Goal: Task Accomplishment & Management: Manage account settings

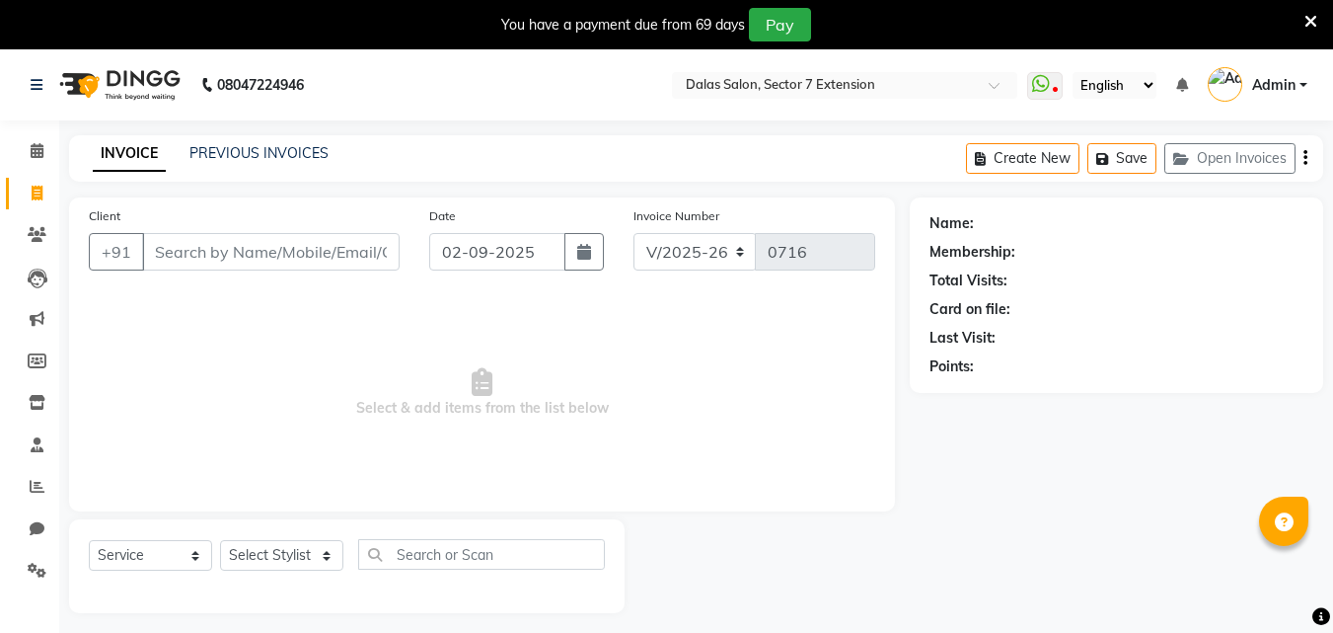
select select "8495"
select select "service"
click at [41, 235] on icon at bounding box center [37, 234] width 19 height 15
click at [49, 235] on span at bounding box center [37, 235] width 35 height 23
click at [35, 237] on icon at bounding box center [37, 234] width 19 height 15
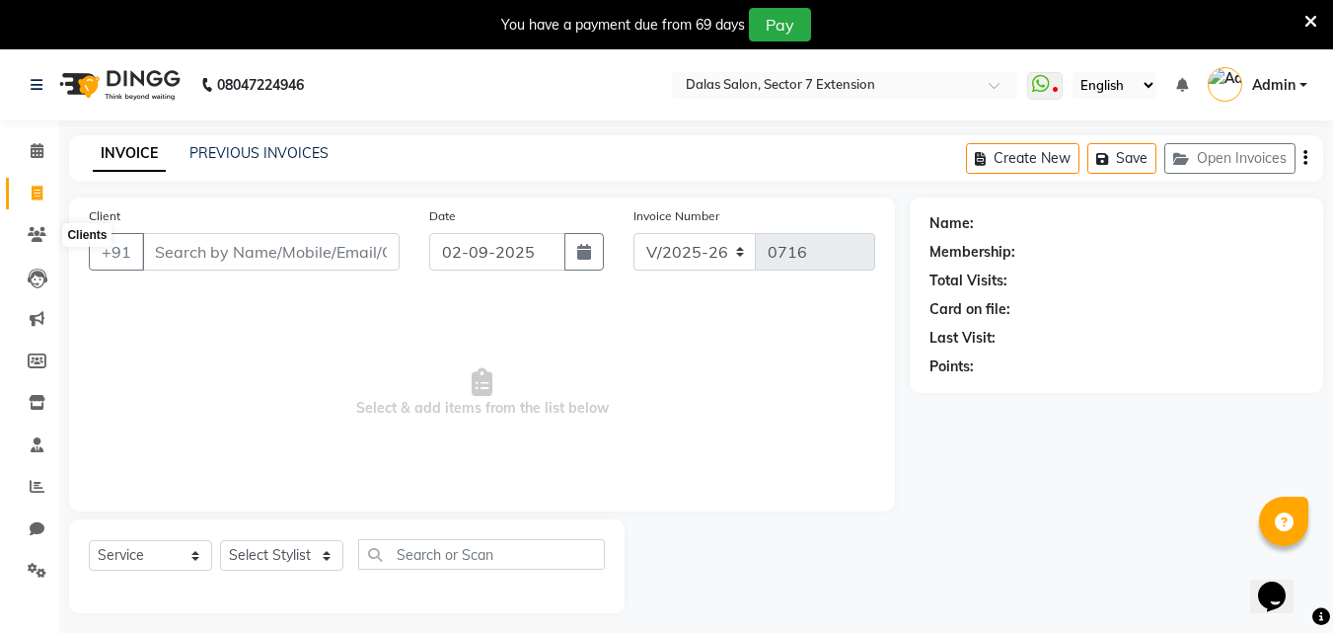
click at [44, 190] on span at bounding box center [37, 194] width 35 height 23
click at [39, 147] on icon at bounding box center [37, 150] width 13 height 15
click at [44, 203] on span at bounding box center [37, 194] width 35 height 23
select select "service"
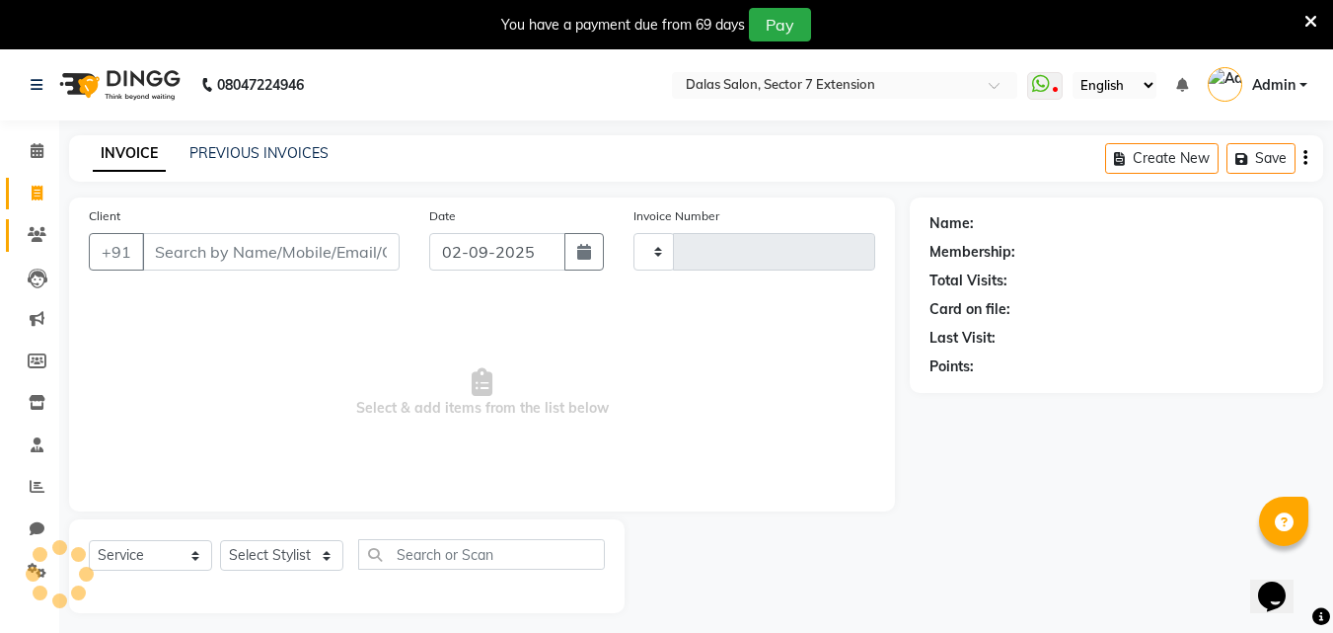
click at [44, 224] on span at bounding box center [37, 235] width 35 height 23
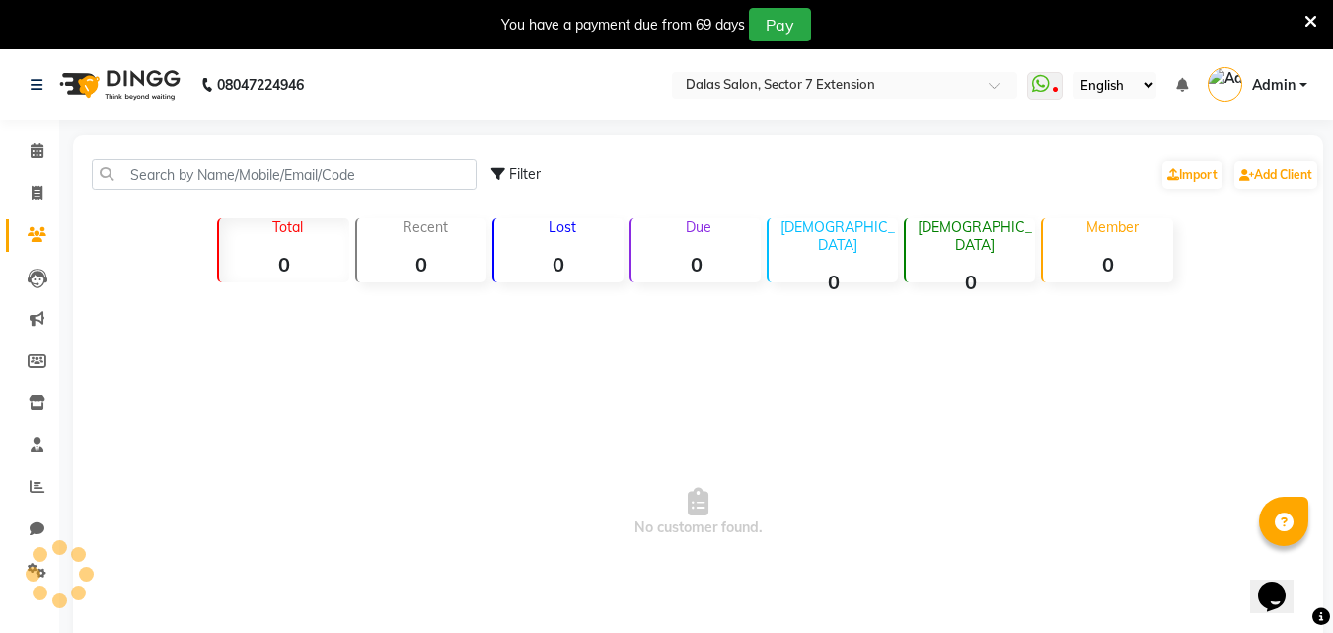
scroll to position [49, 0]
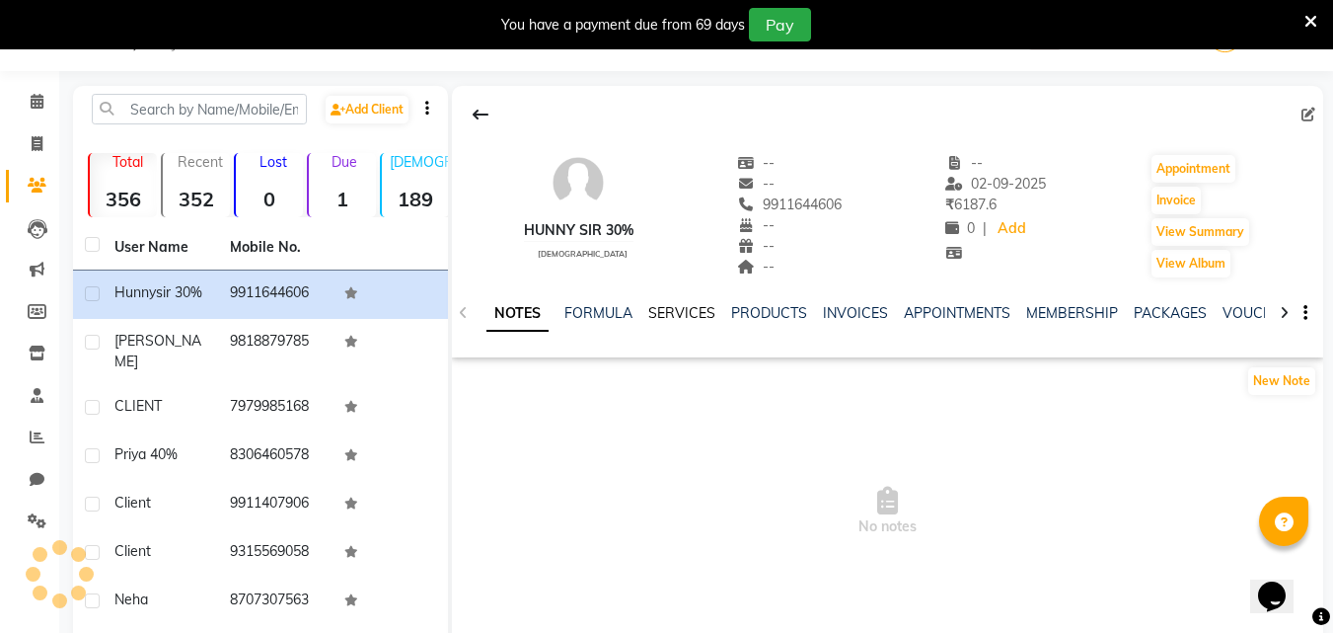
click at [676, 316] on link "SERVICES" at bounding box center [681, 313] width 67 height 18
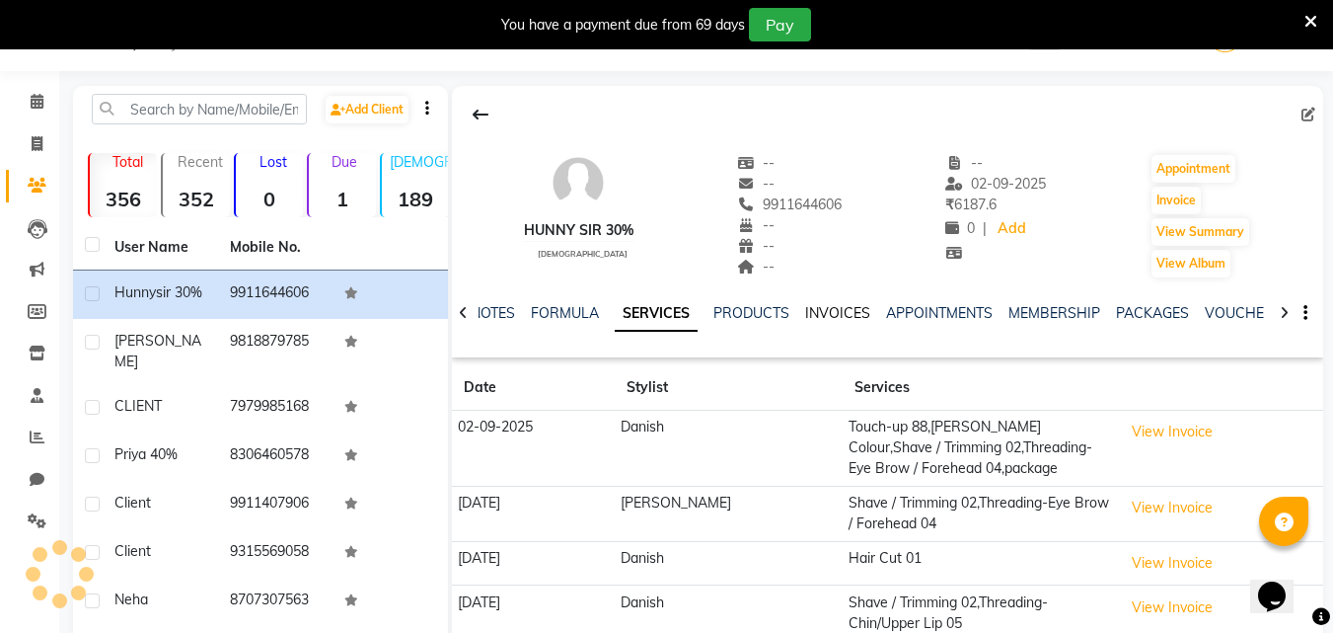
click at [824, 318] on link "INVOICES" at bounding box center [837, 313] width 65 height 18
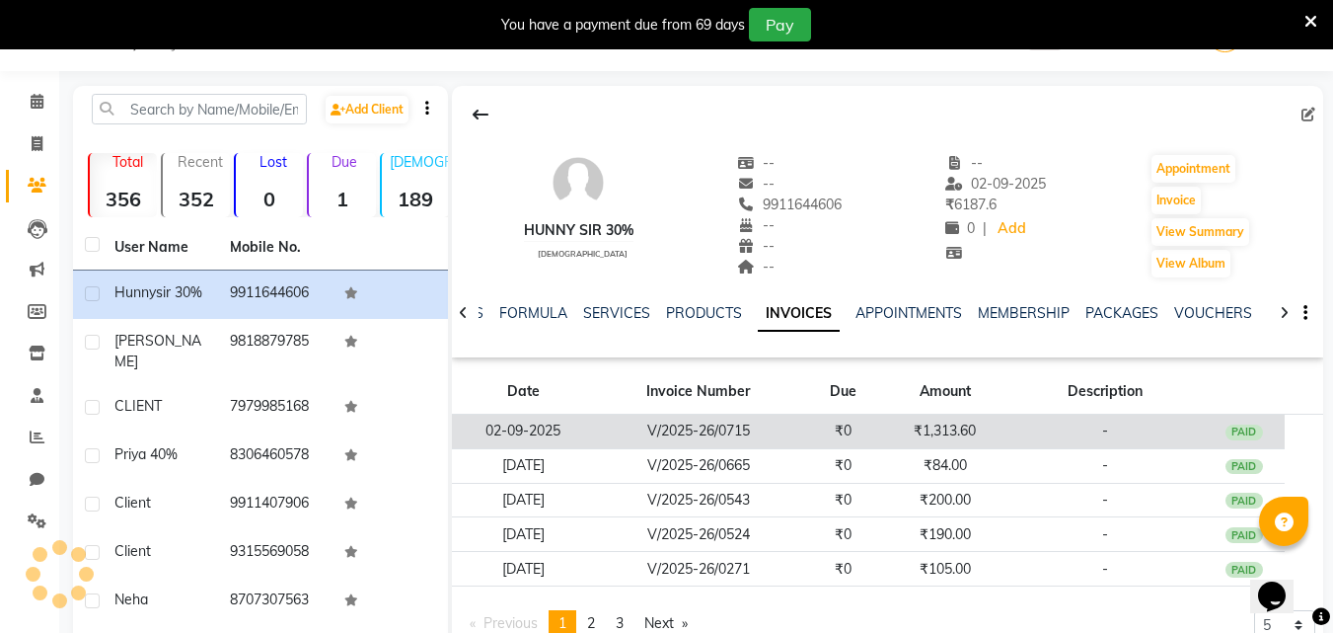
click at [1032, 429] on td "-" at bounding box center [1105, 431] width 197 height 35
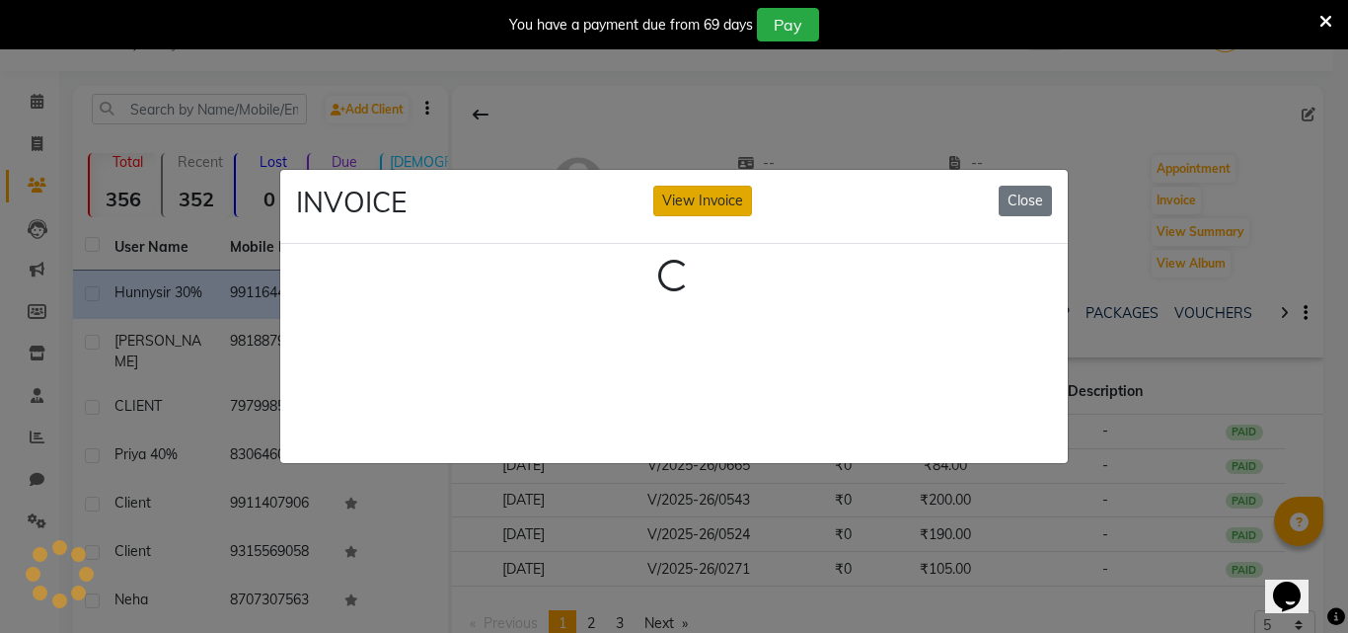
click at [735, 186] on button "View Invoice" at bounding box center [702, 201] width 99 height 31
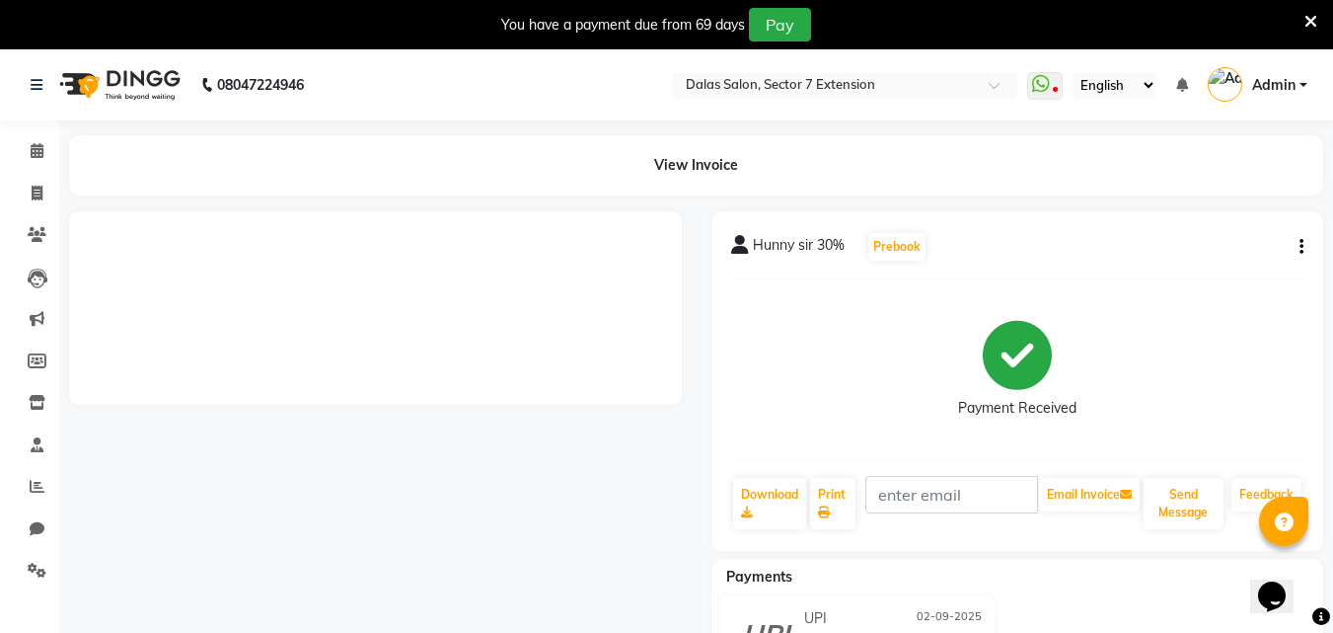
click at [1299, 243] on button "button" at bounding box center [1298, 247] width 12 height 21
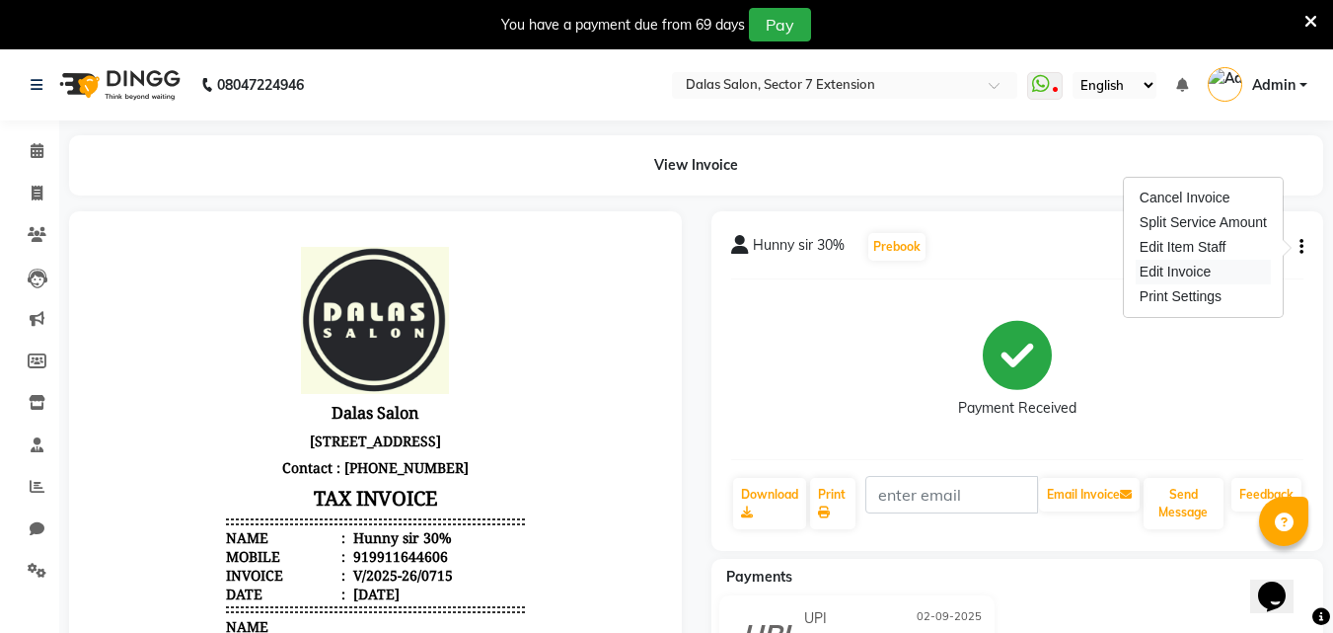
click at [1231, 273] on div "Edit Invoice" at bounding box center [1203, 272] width 135 height 25
select select "service"
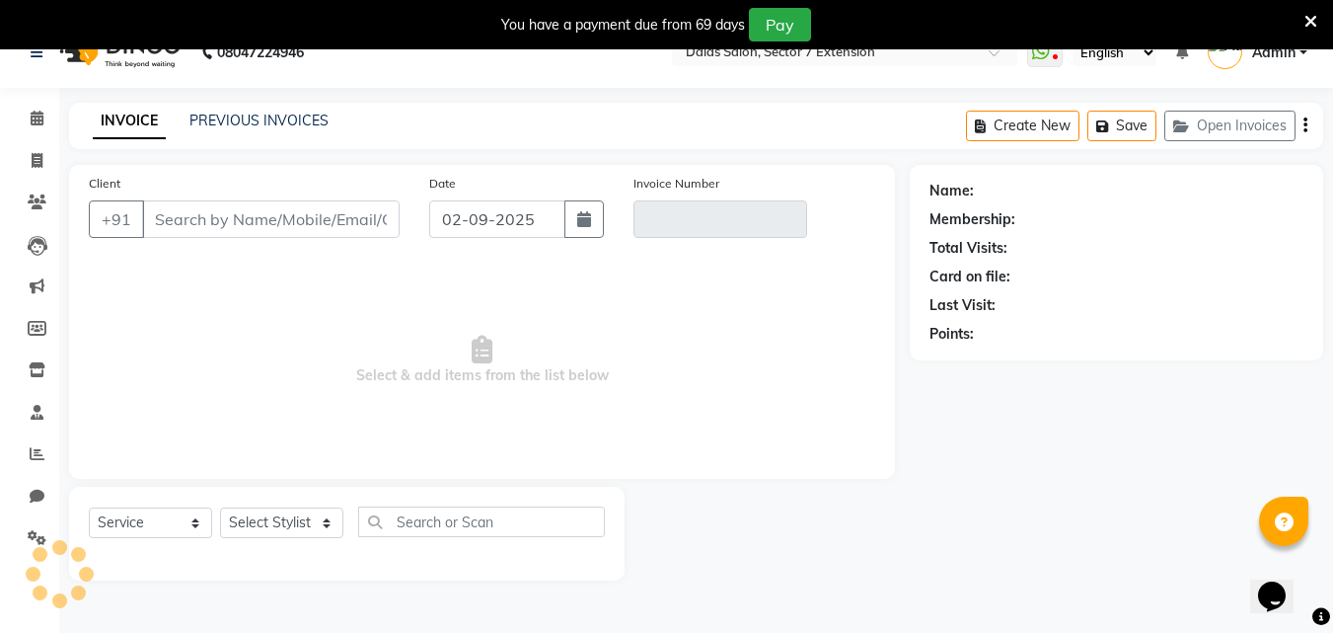
scroll to position [49, 0]
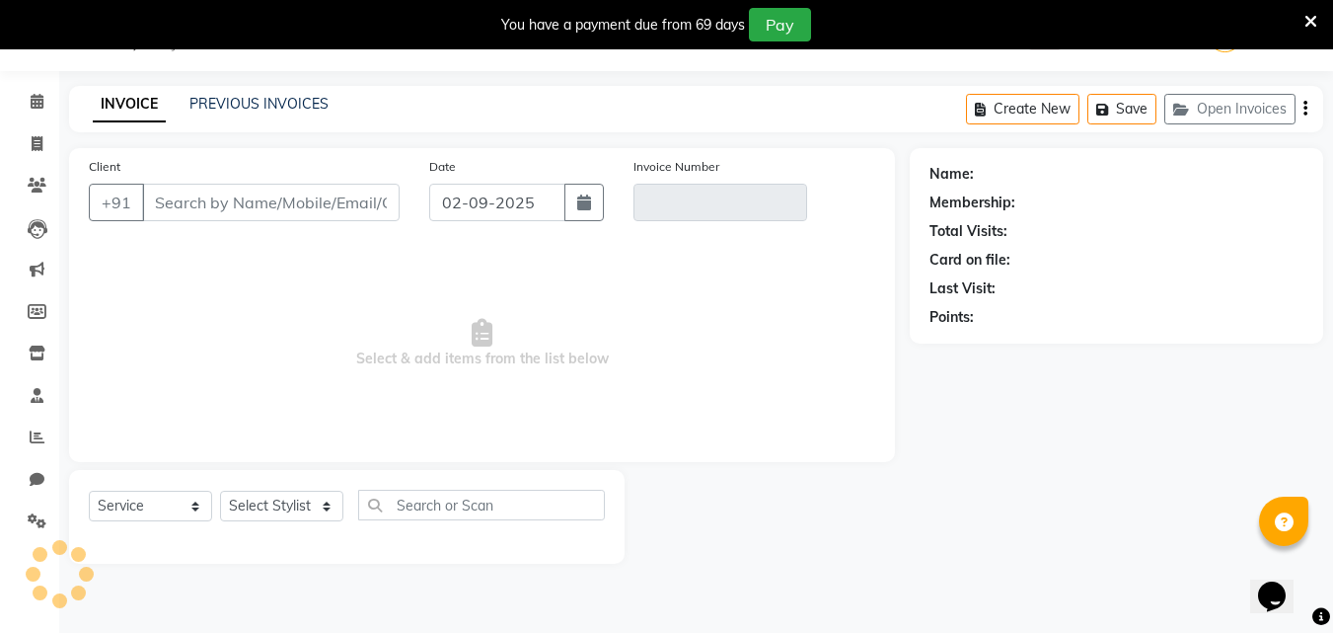
type input "9911644606"
type input "V/2025-26/0715"
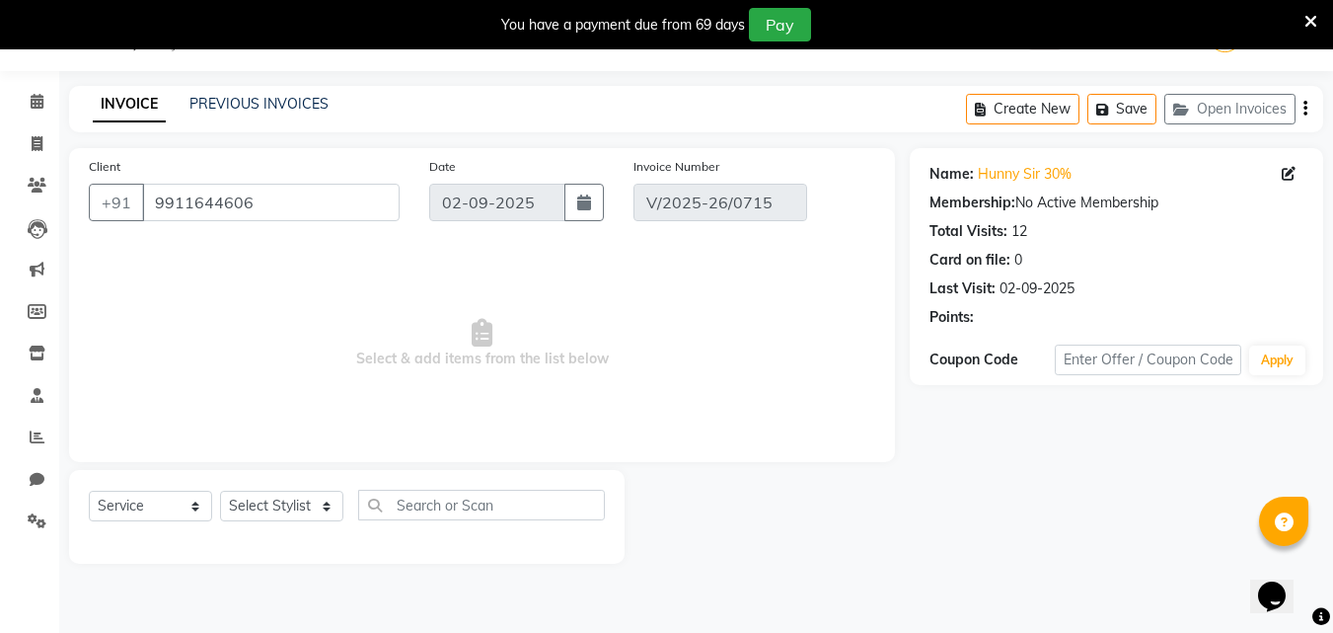
scroll to position [0, 0]
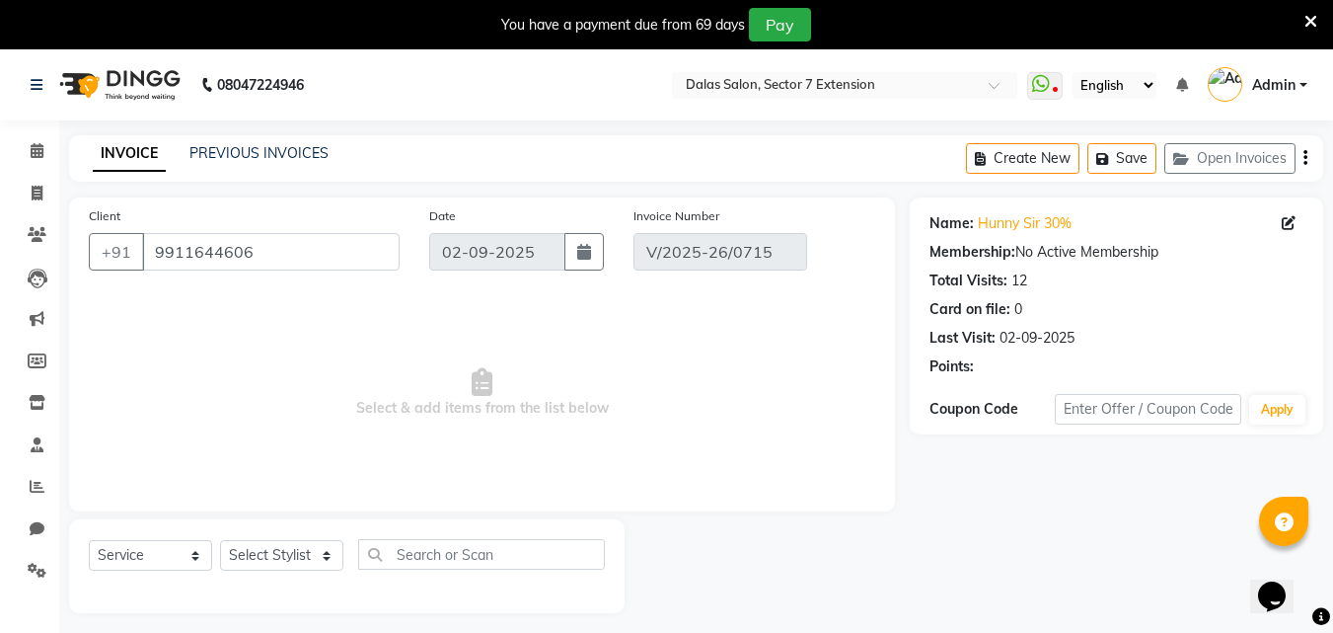
select select "select"
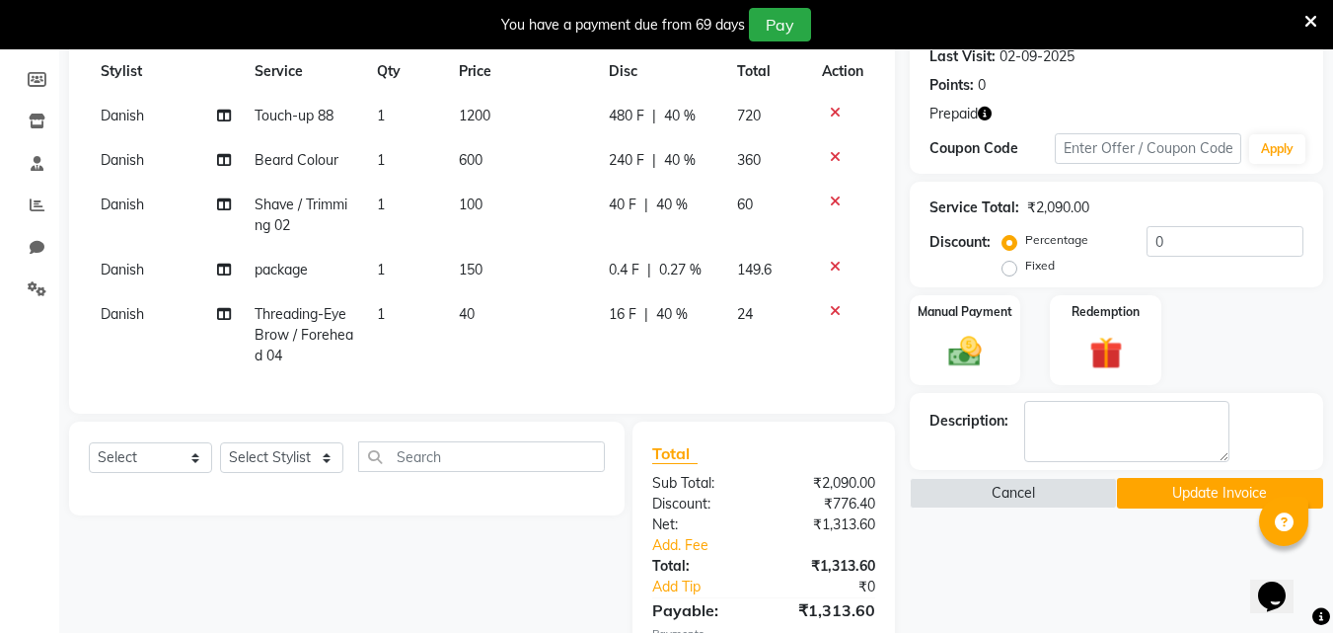
scroll to position [247, 0]
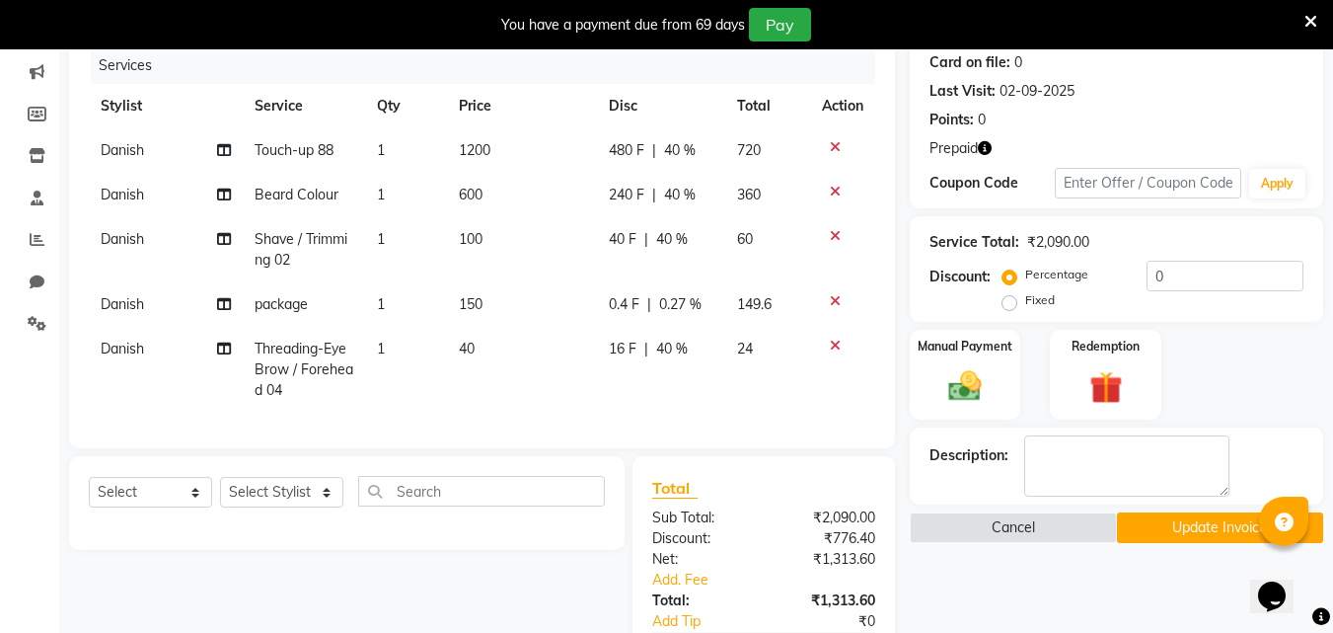
click at [831, 305] on icon at bounding box center [835, 301] width 11 height 14
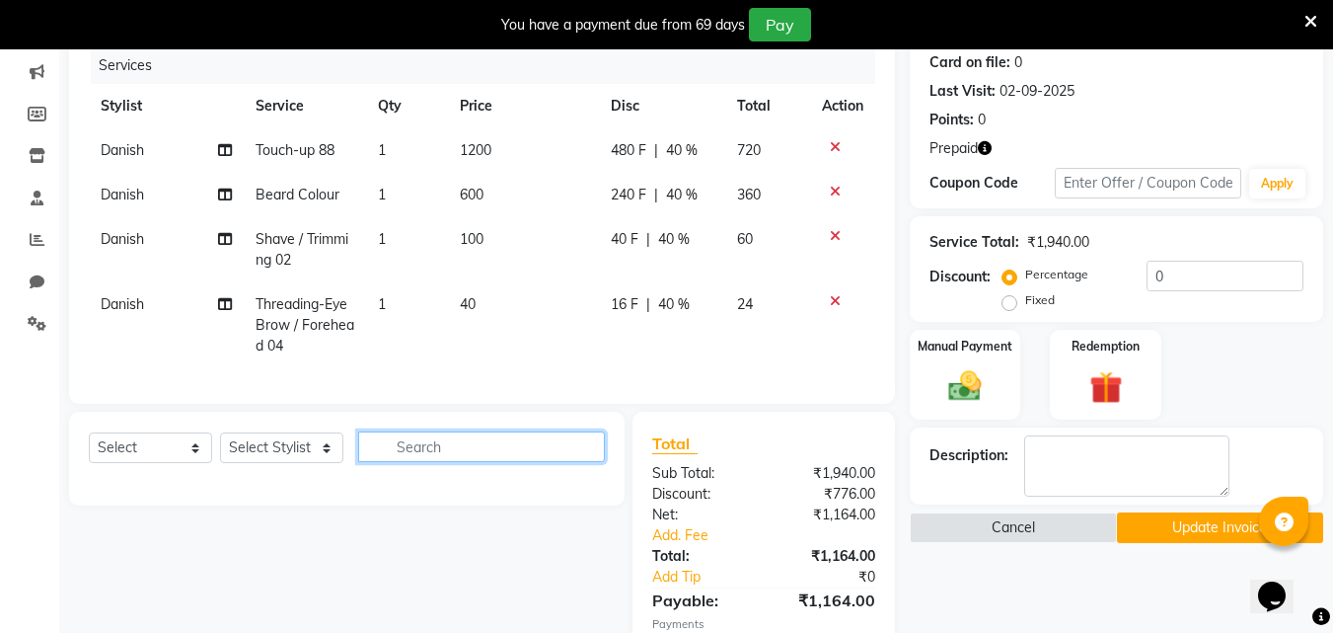
click at [552, 453] on input "text" at bounding box center [481, 446] width 247 height 31
type input "pac"
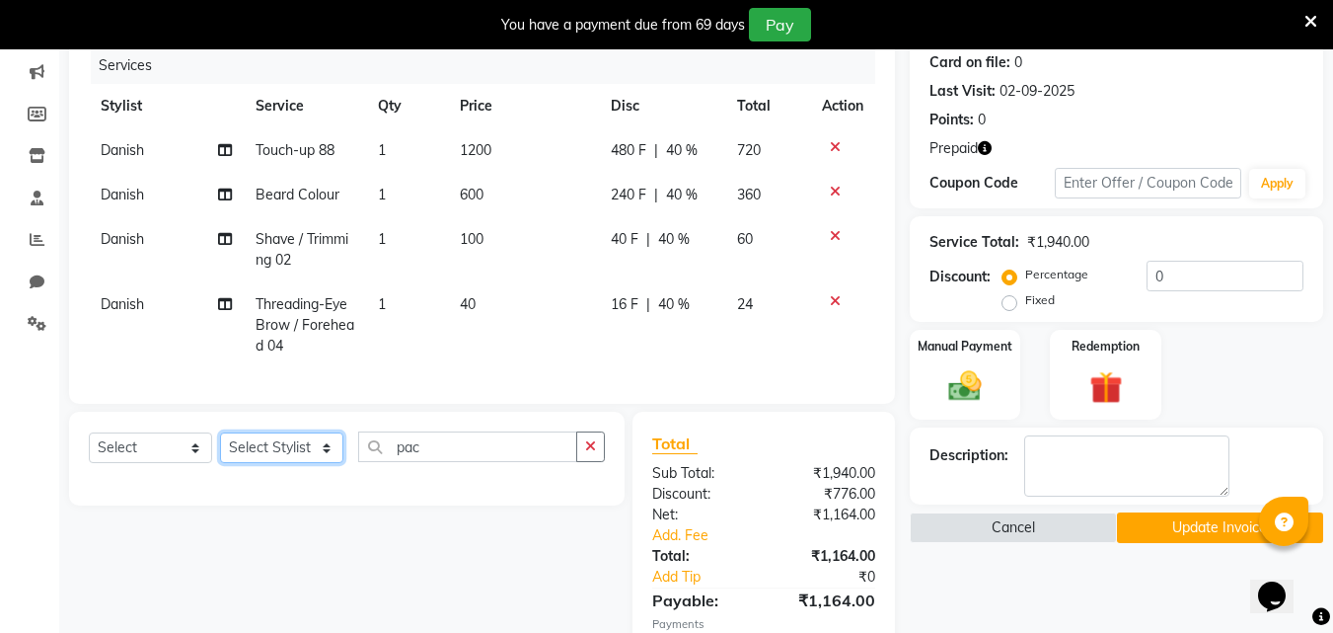
click at [299, 456] on select "Select Stylist [PERSON_NAME] Danish [PERSON_NAME] [PERSON_NAME] [PERSON_NAME]" at bounding box center [281, 447] width 123 height 31
click at [305, 463] on select "Select Stylist [PERSON_NAME] Danish [PERSON_NAME] [PERSON_NAME] [PERSON_NAME]" at bounding box center [281, 447] width 123 height 31
click at [291, 463] on select "Select Stylist [PERSON_NAME] Danish [PERSON_NAME] [PERSON_NAME] [PERSON_NAME]" at bounding box center [281, 447] width 123 height 31
click at [266, 456] on select "Select Stylist [PERSON_NAME] Danish [PERSON_NAME] [PERSON_NAME] [PERSON_NAME]" at bounding box center [281, 447] width 123 height 31
click at [257, 455] on select "Select Stylist [PERSON_NAME] Danish [PERSON_NAME] [PERSON_NAME] [PERSON_NAME]" at bounding box center [281, 447] width 123 height 31
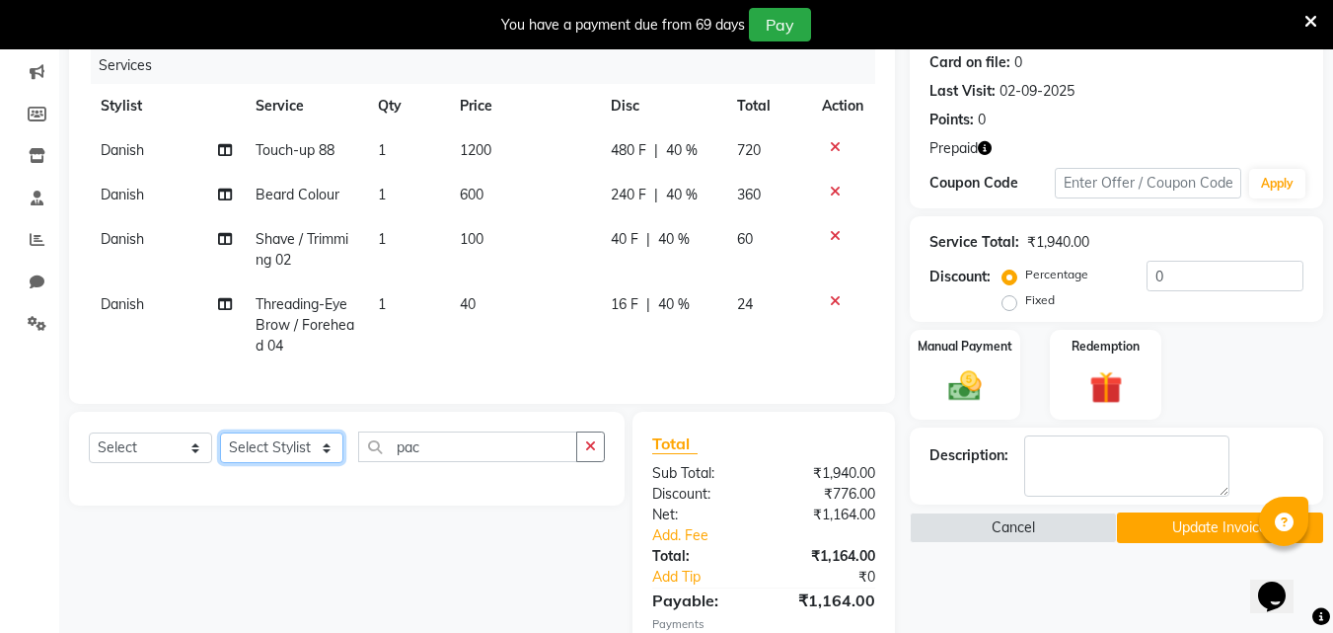
click at [284, 463] on select "Select Stylist [PERSON_NAME] Danish [PERSON_NAME] [PERSON_NAME] [PERSON_NAME]" at bounding box center [281, 447] width 123 height 31
click at [132, 453] on select "Select Service Product Membership Package Voucher Prepaid Gift Card" at bounding box center [150, 447] width 123 height 31
click at [136, 463] on select "Select Service Product Membership Package Voucher Prepaid Gift Card" at bounding box center [150, 447] width 123 height 31
click at [135, 462] on select "Select Service Product Membership Package Voucher Prepaid Gift Card" at bounding box center [150, 447] width 123 height 31
select select "service"
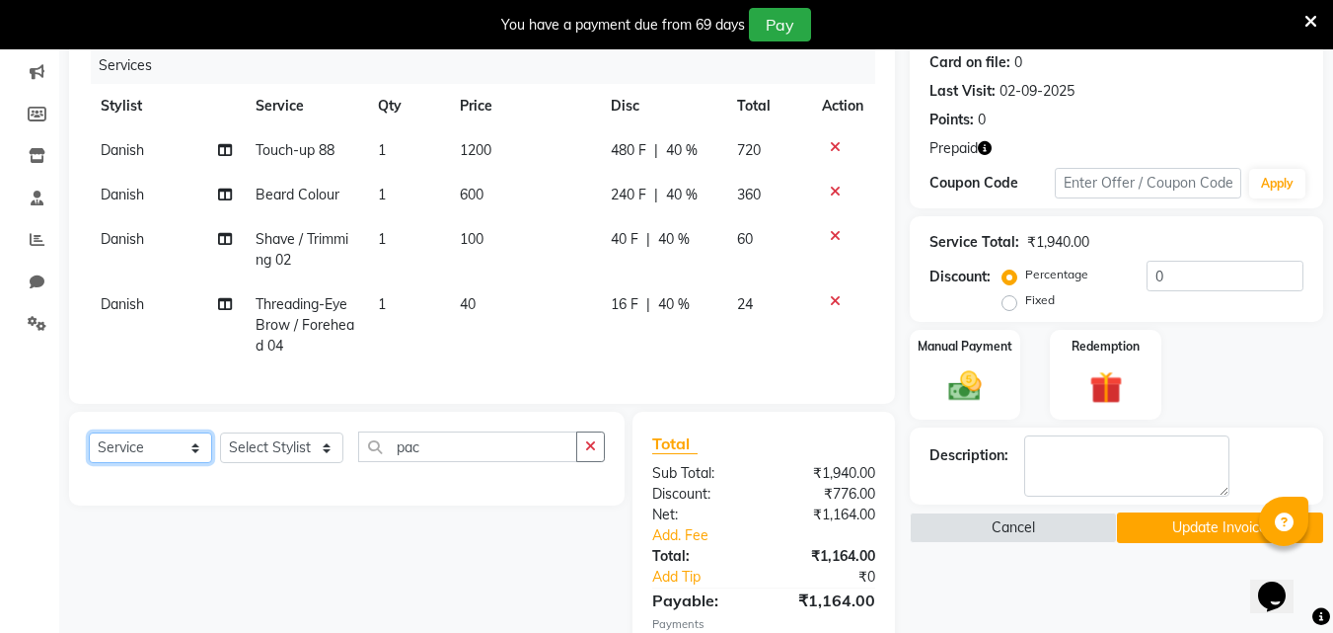
click at [89, 447] on select "Select Service Product Membership Package Voucher Prepaid Gift Card" at bounding box center [150, 447] width 123 height 31
click at [234, 463] on select "Select Stylist [PERSON_NAME] Danish [PERSON_NAME] [PERSON_NAME] [PERSON_NAME]" at bounding box center [281, 447] width 123 height 31
select select "83938"
click at [220, 447] on select "Select Stylist [PERSON_NAME] Danish [PERSON_NAME] [PERSON_NAME] [PERSON_NAME]" at bounding box center [281, 447] width 123 height 31
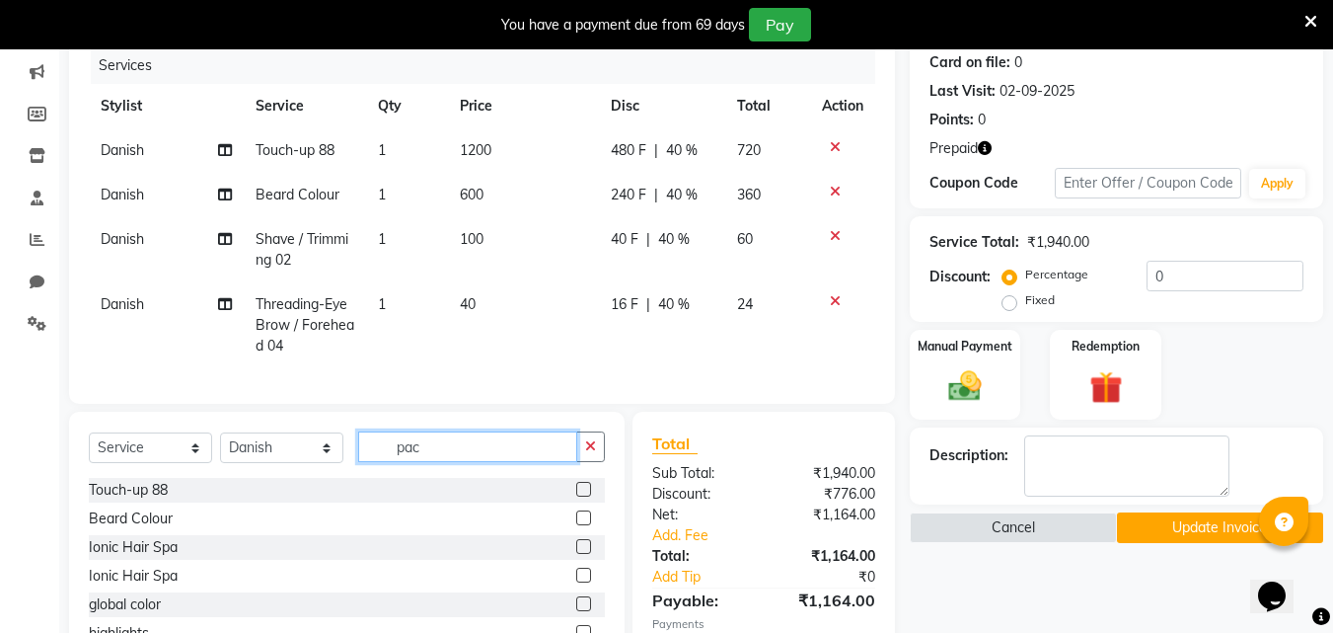
click at [437, 462] on input "pac" at bounding box center [467, 446] width 219 height 31
type input "pac"
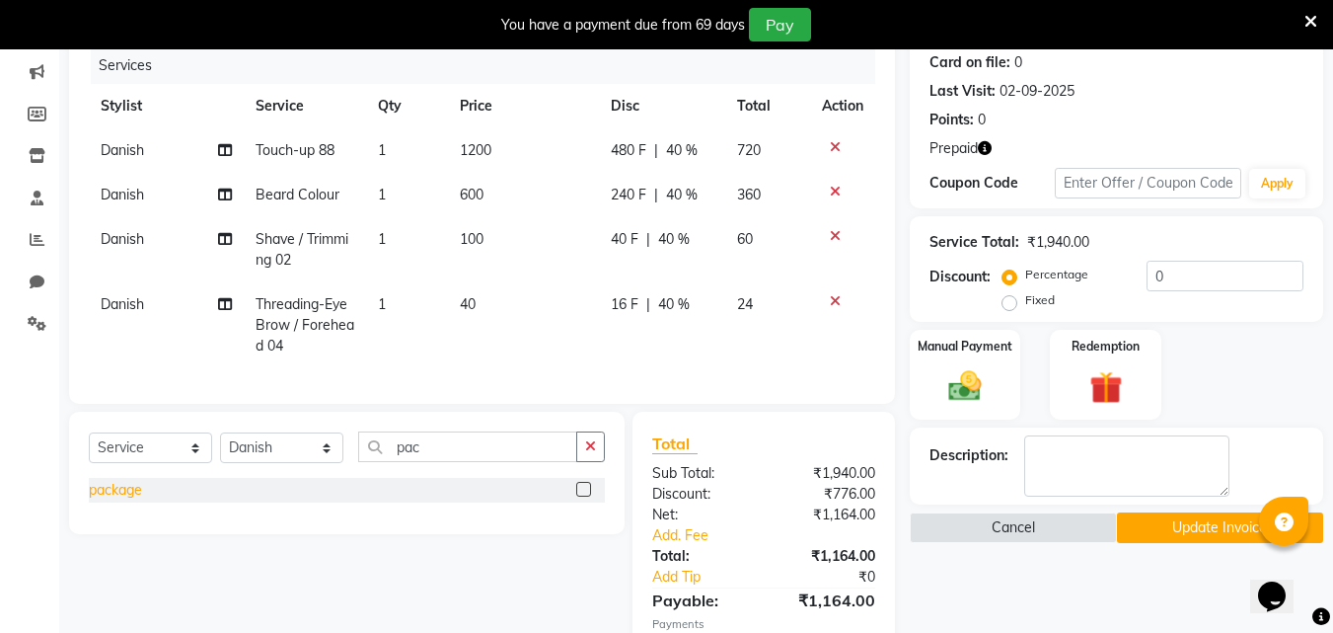
click at [125, 500] on div "package" at bounding box center [115, 490] width 53 height 21
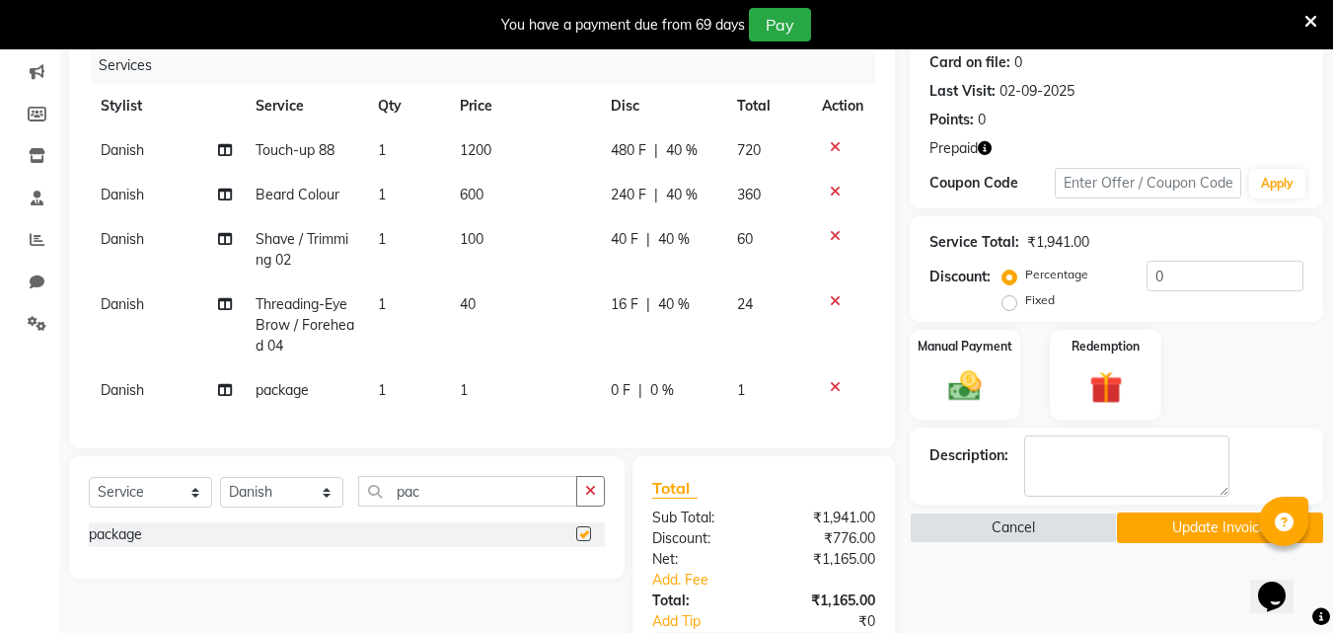
checkbox input "false"
click at [519, 381] on td "1" at bounding box center [523, 390] width 151 height 44
select select "83938"
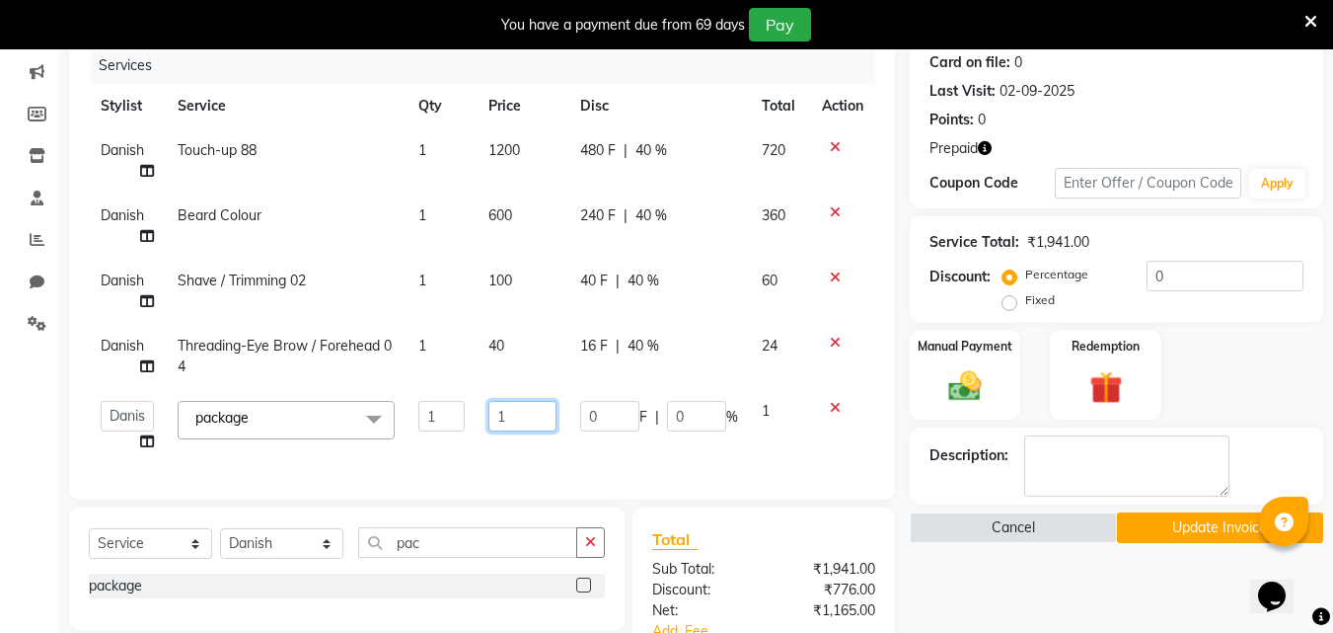
click at [527, 406] on input "1" at bounding box center [522, 416] width 68 height 31
type input "150"
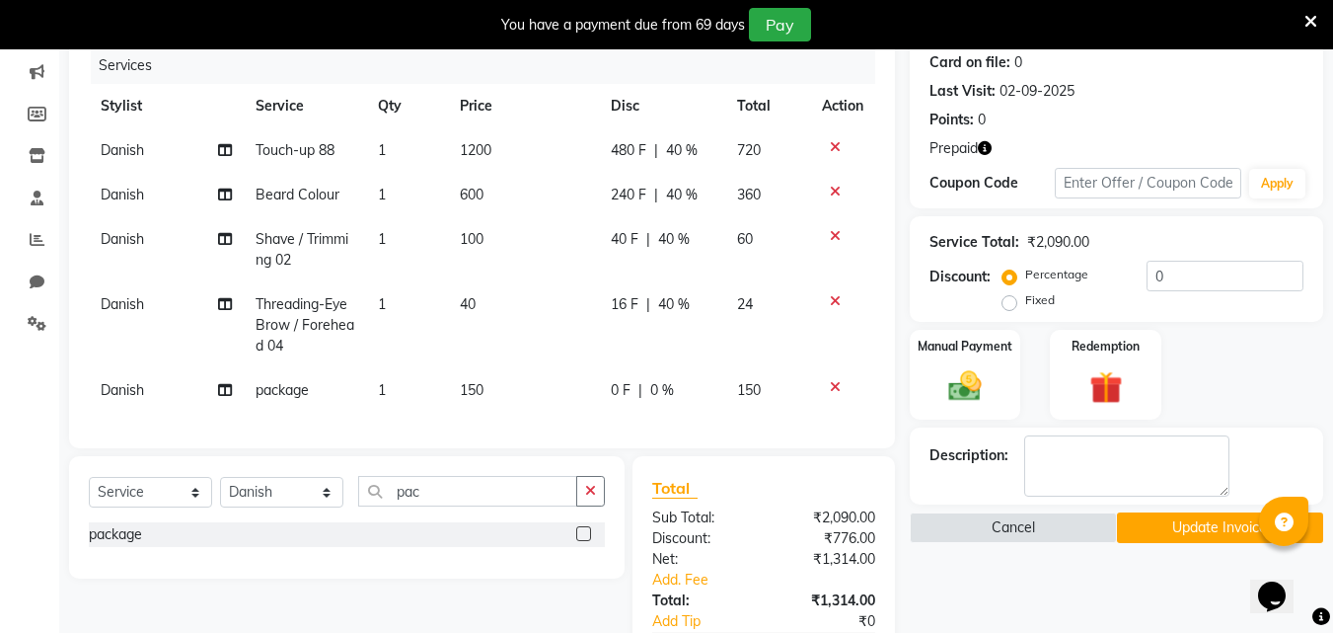
click at [543, 428] on div "Services Stylist Service Qty Price Disc Total Action Danish Touch-up 88 1 1200 …" at bounding box center [482, 237] width 786 height 381
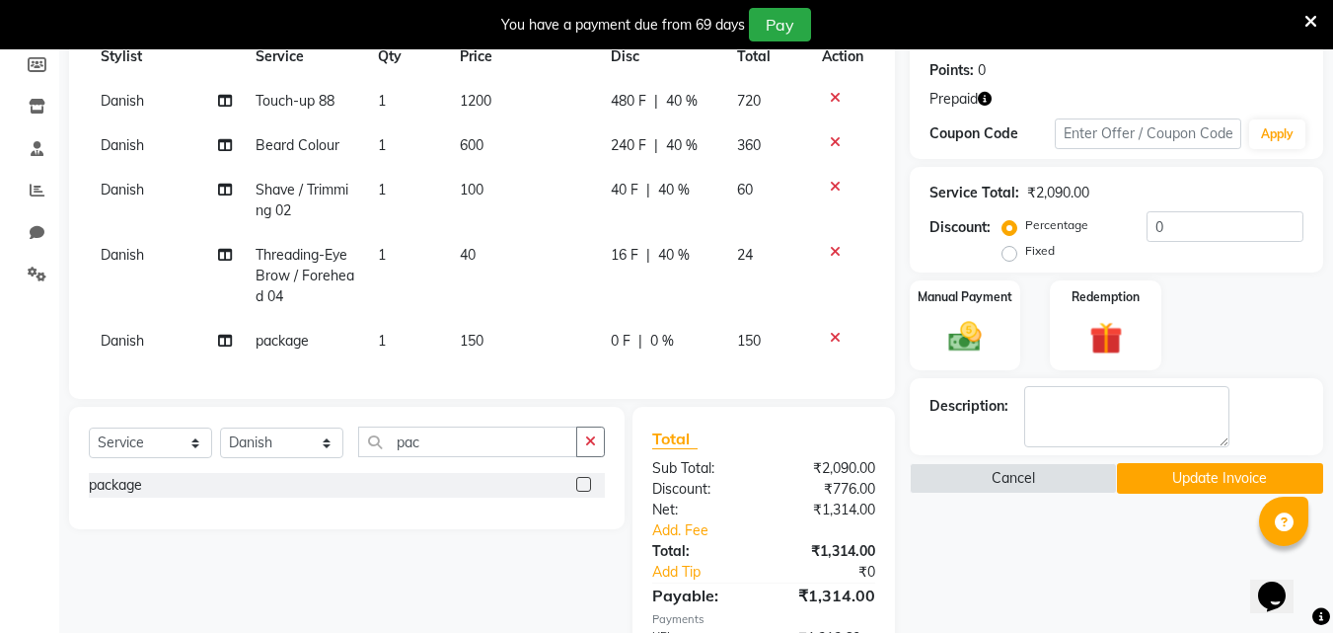
scroll to position [425, 0]
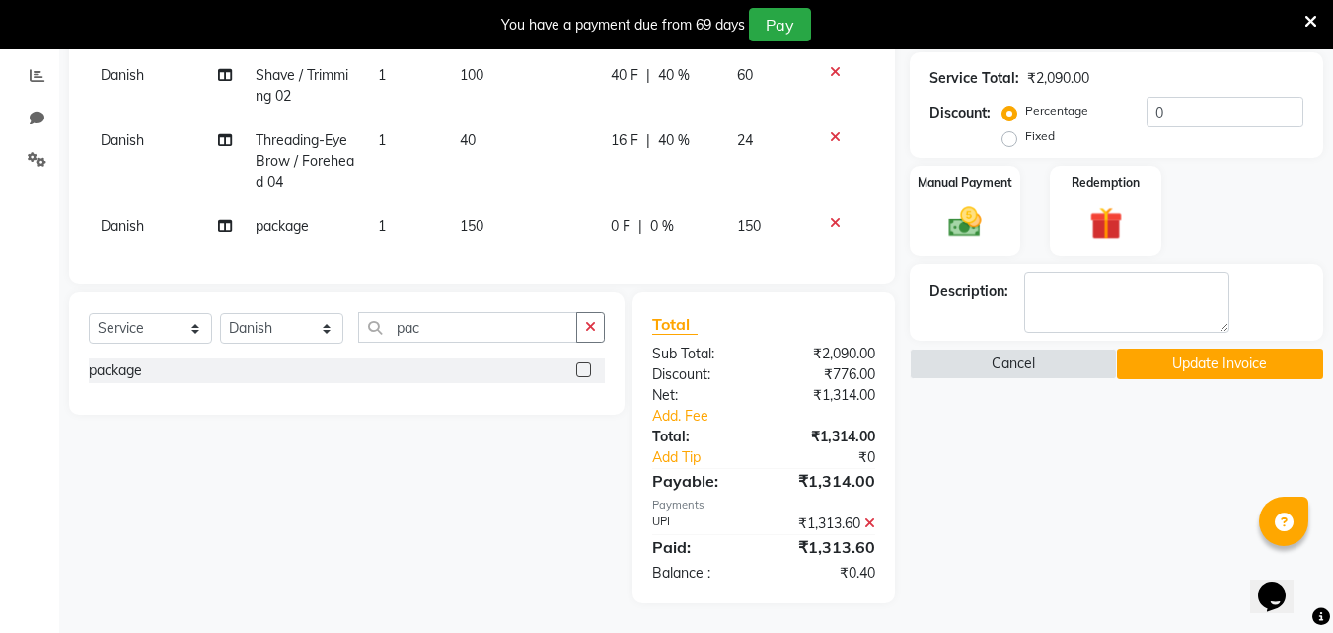
click at [859, 519] on div "₹1,313.60" at bounding box center [827, 523] width 126 height 21
click at [868, 525] on icon at bounding box center [869, 523] width 11 height 14
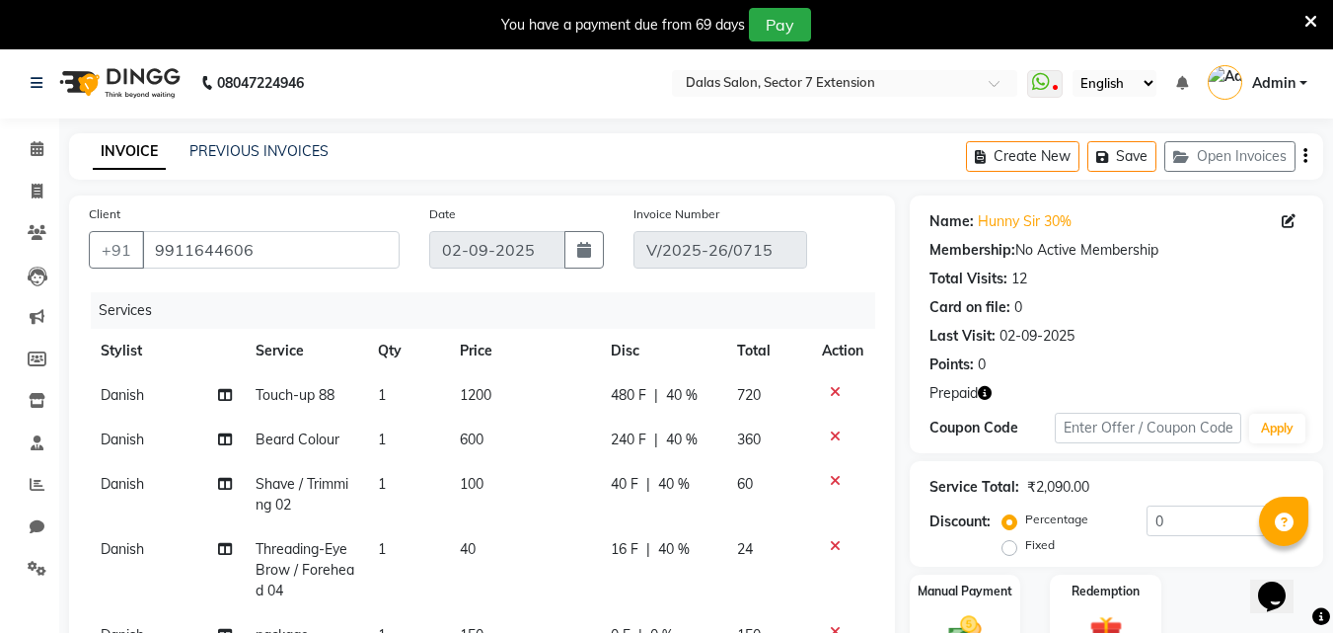
scroll to position [0, 0]
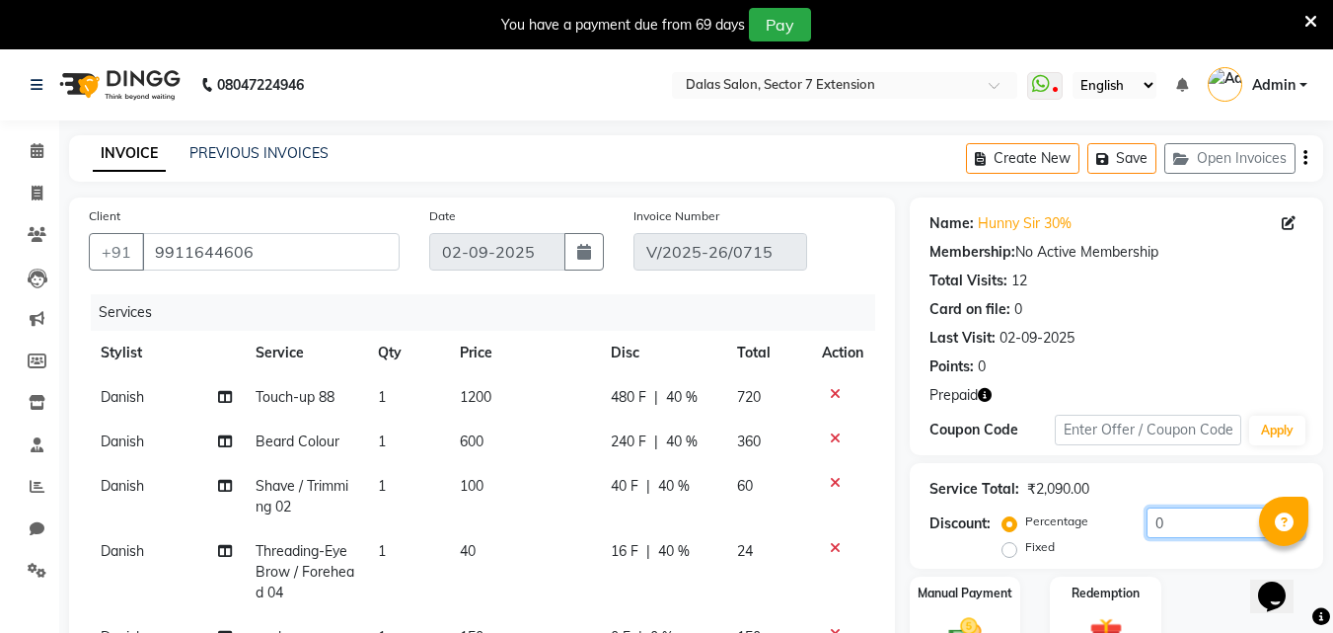
click at [1148, 527] on input "0" at bounding box center [1225, 522] width 157 height 31
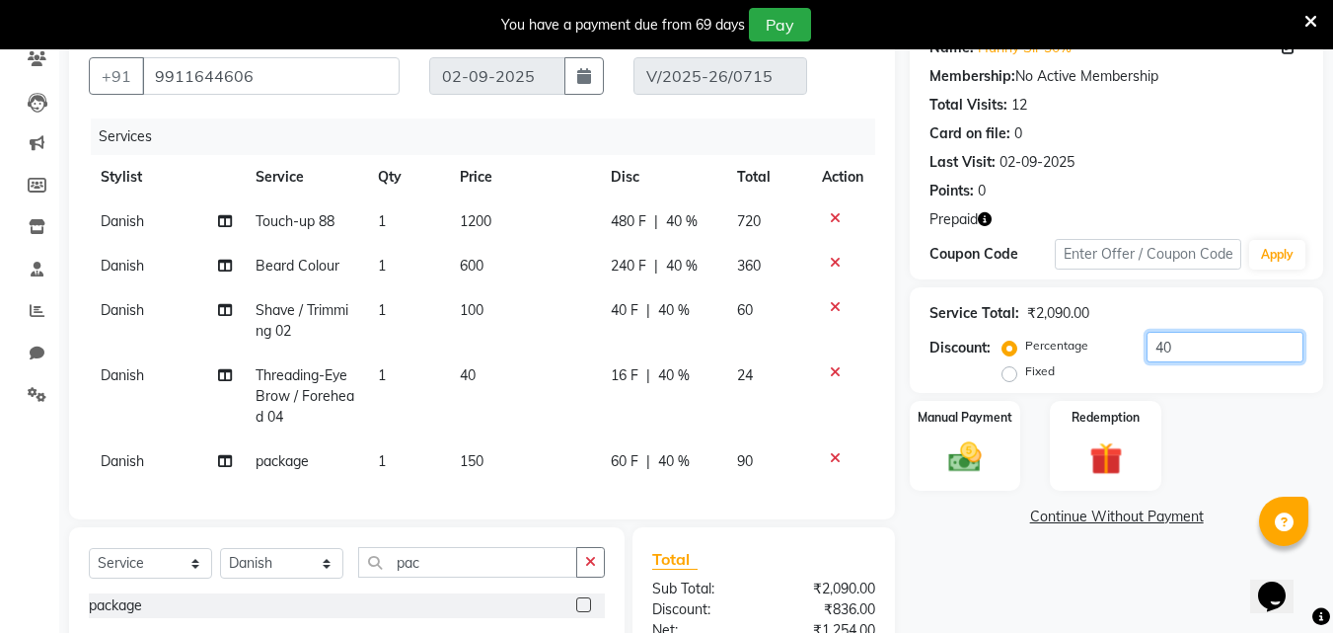
scroll to position [296, 0]
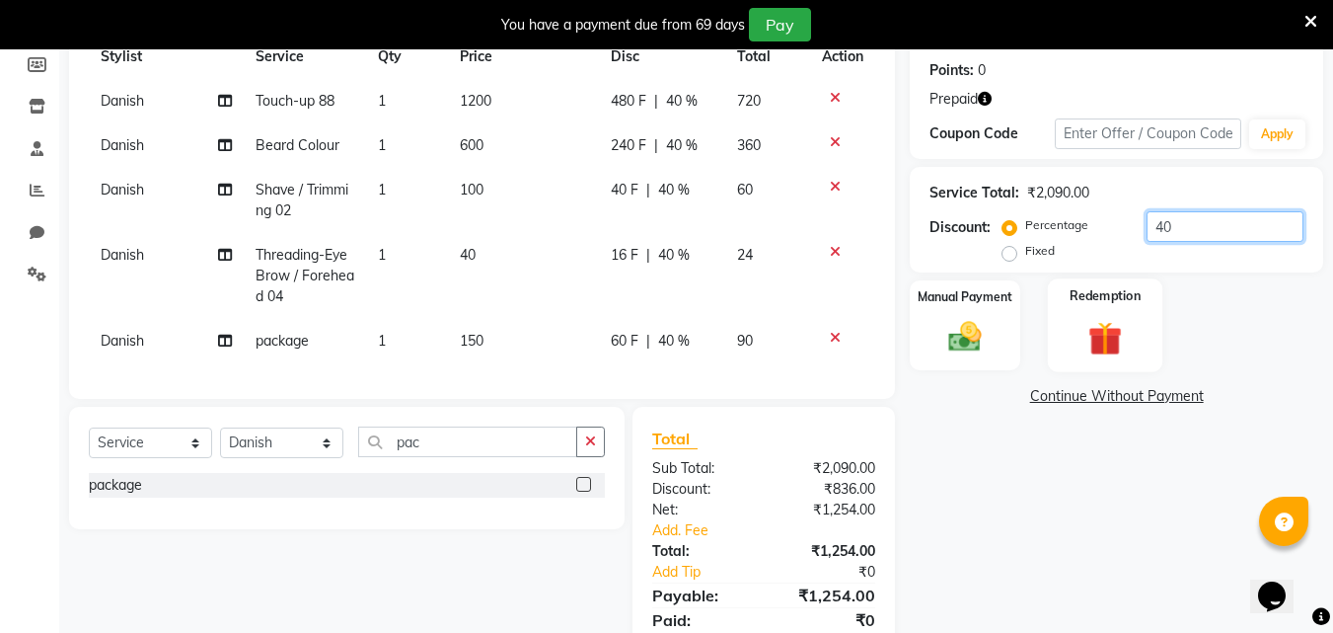
type input "40"
click at [1100, 331] on img at bounding box center [1105, 338] width 55 height 42
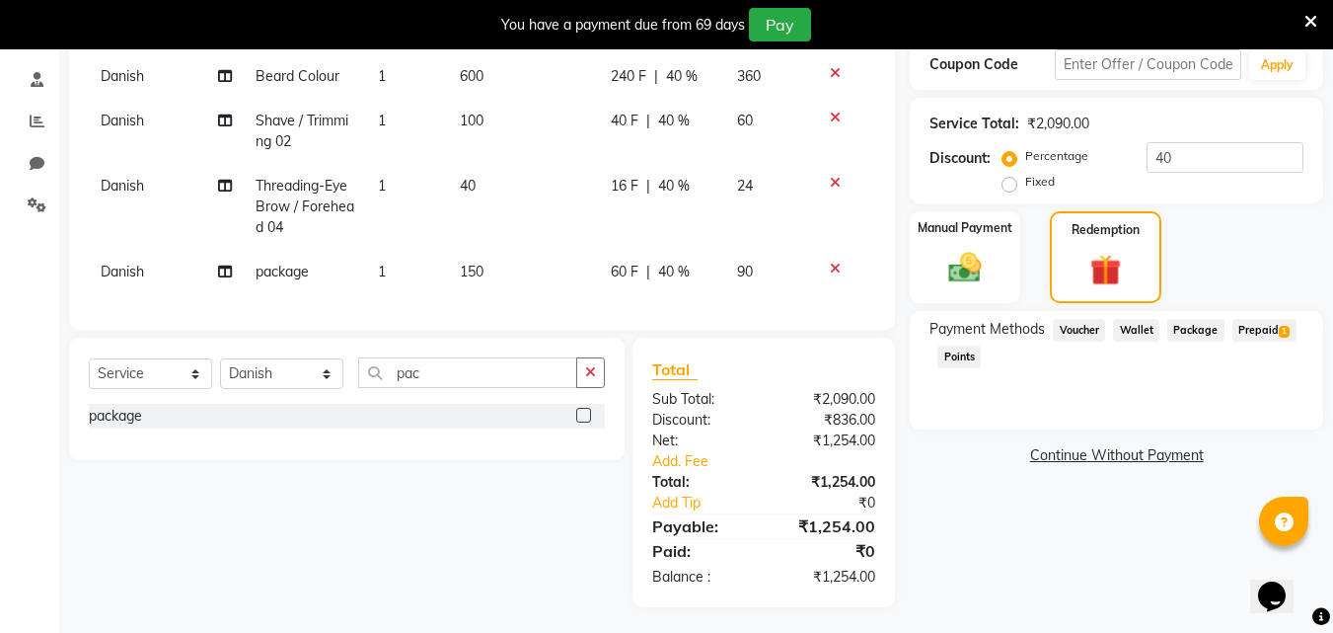
scroll to position [384, 0]
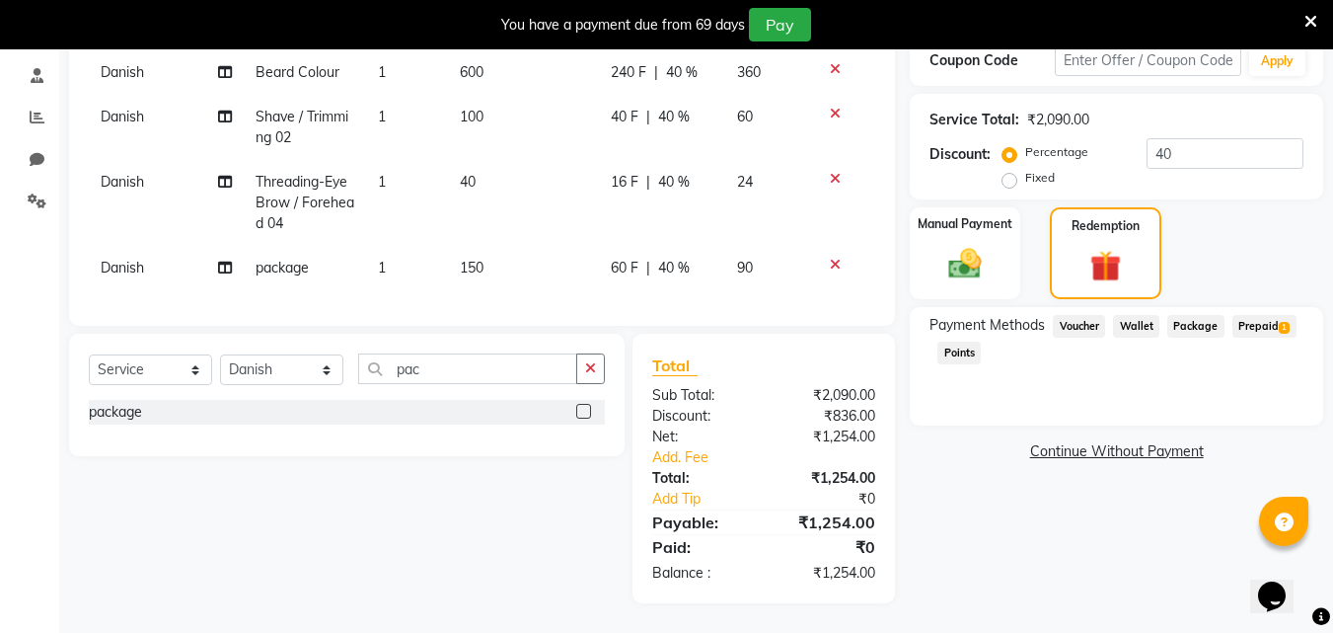
click at [1261, 315] on span "Prepaid 1" at bounding box center [1265, 326] width 64 height 23
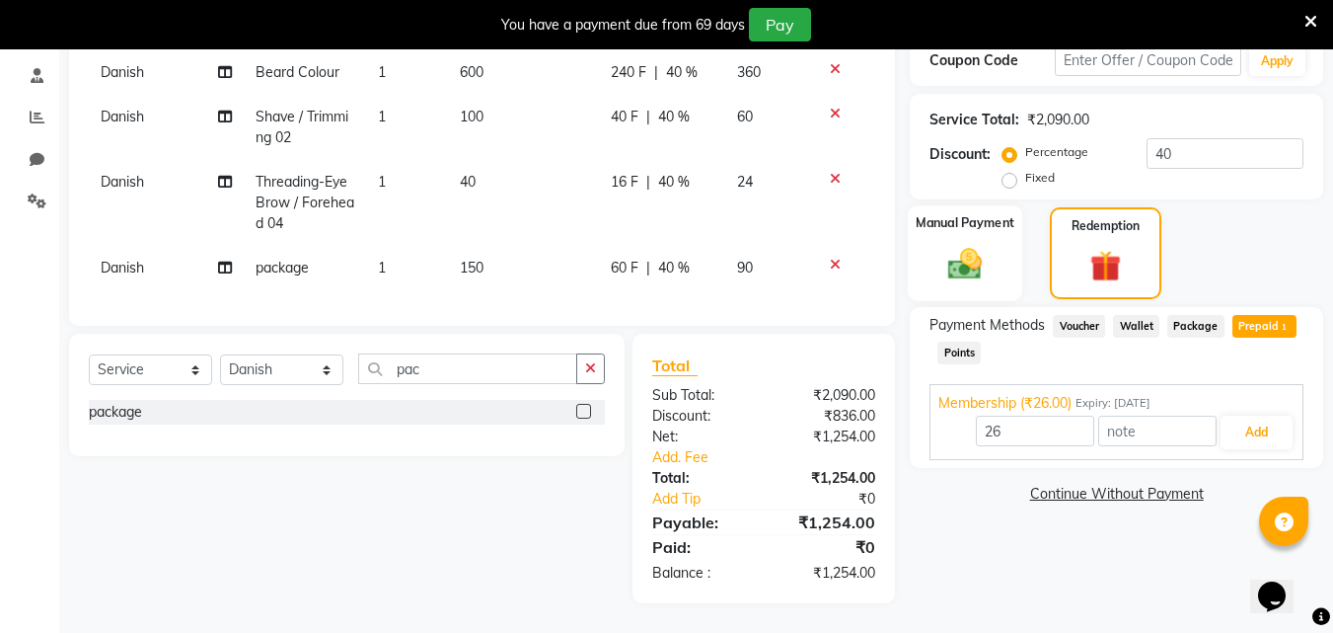
click at [979, 244] on img at bounding box center [964, 263] width 55 height 39
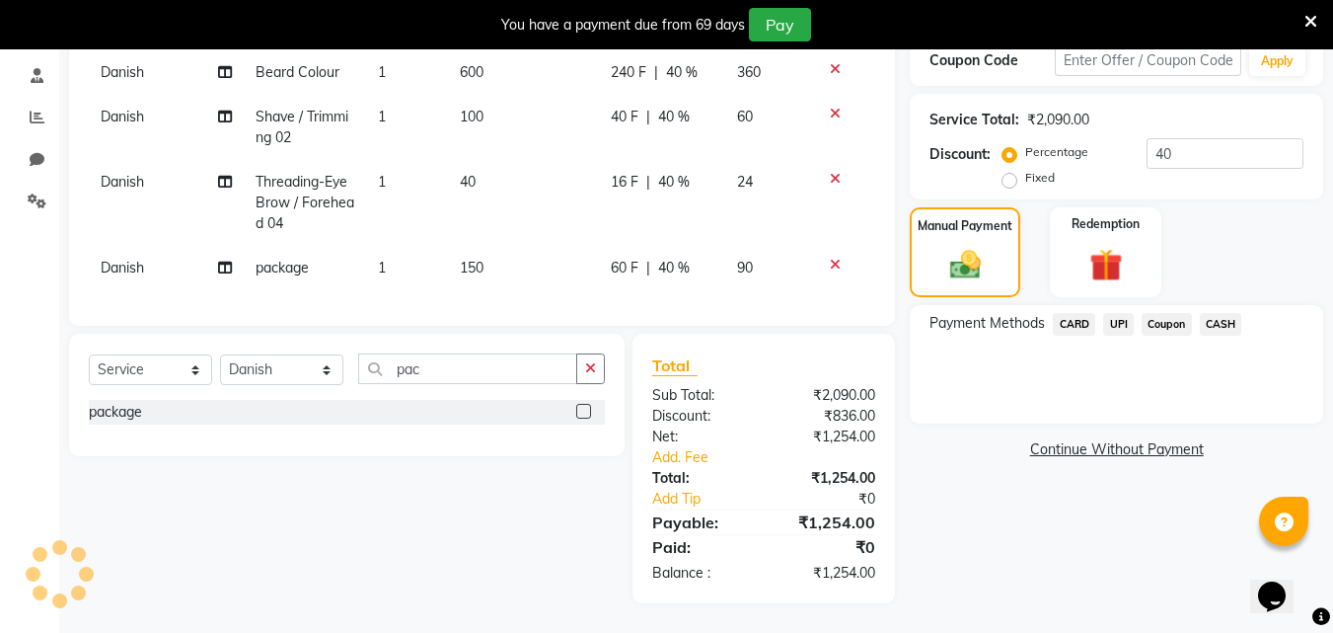
click at [1106, 314] on span "UPI" at bounding box center [1118, 324] width 31 height 23
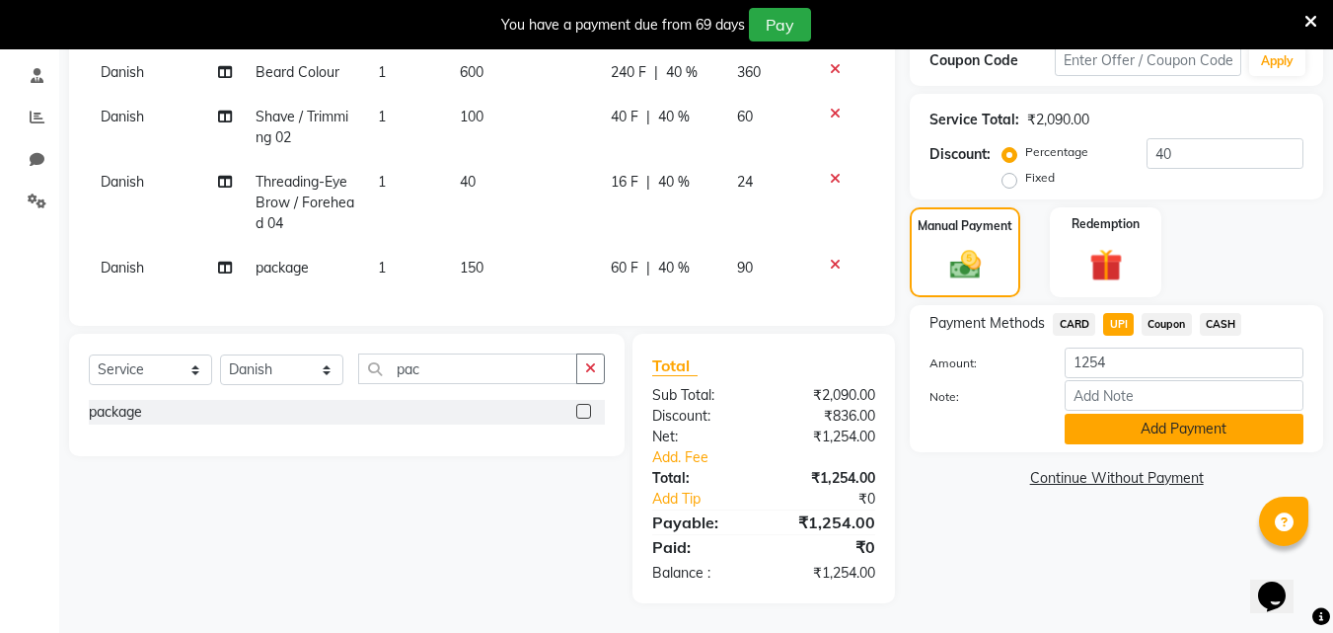
click at [1137, 413] on button "Add Payment" at bounding box center [1184, 428] width 239 height 31
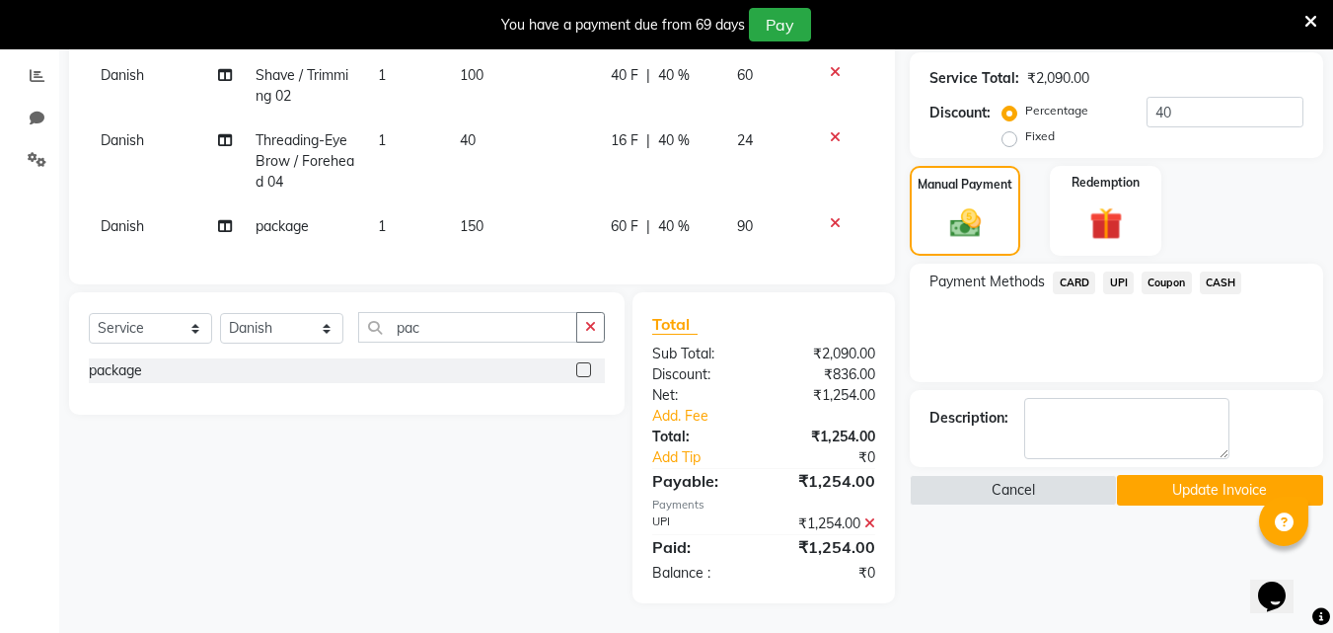
scroll to position [425, 0]
click at [1156, 487] on button "Update Invoice" at bounding box center [1220, 490] width 206 height 31
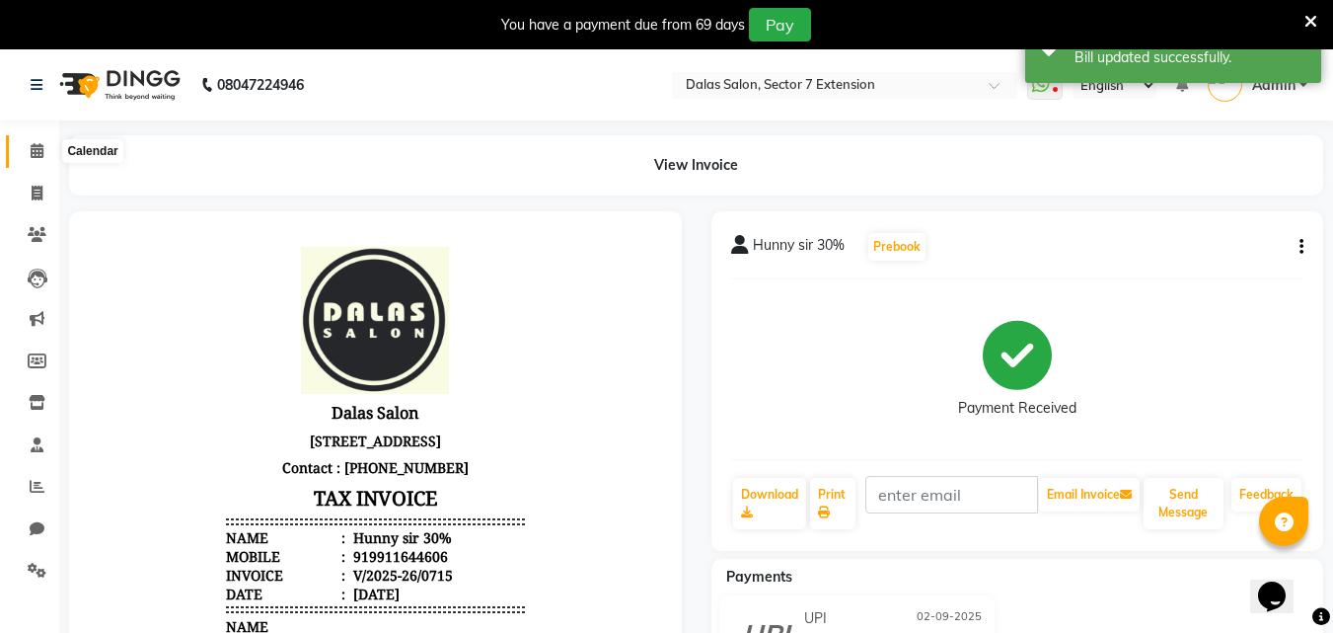
click at [36, 158] on span at bounding box center [37, 151] width 35 height 23
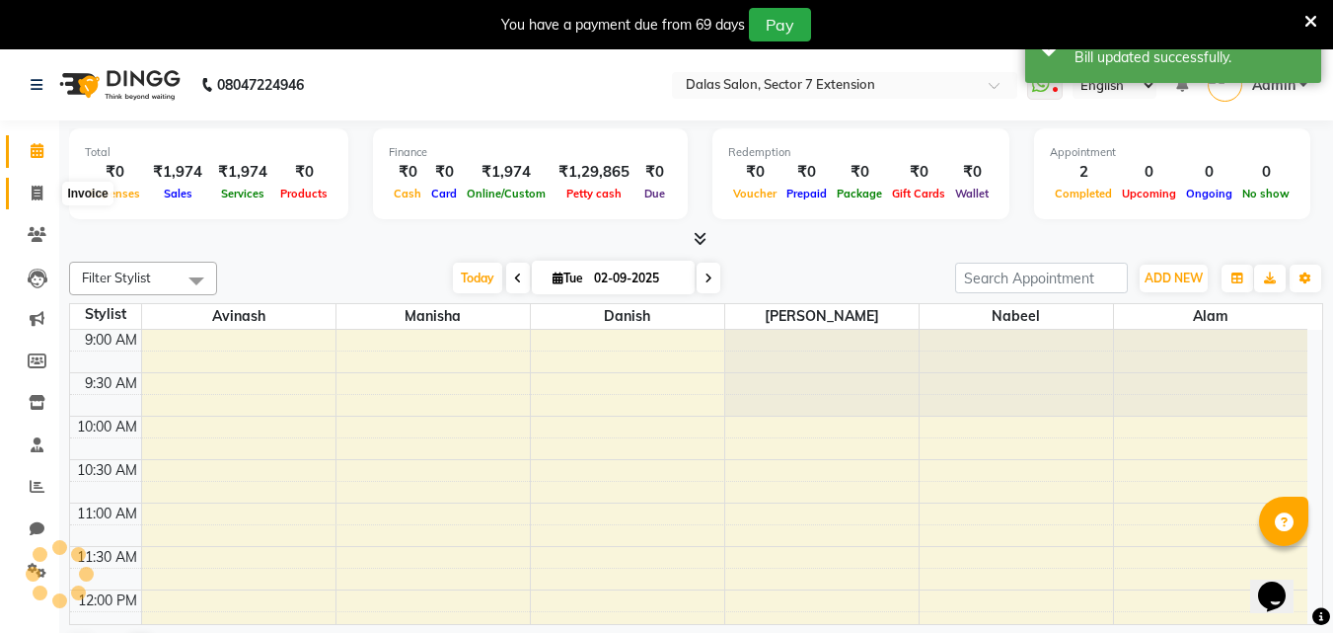
click at [32, 190] on icon at bounding box center [37, 193] width 11 height 15
select select "service"
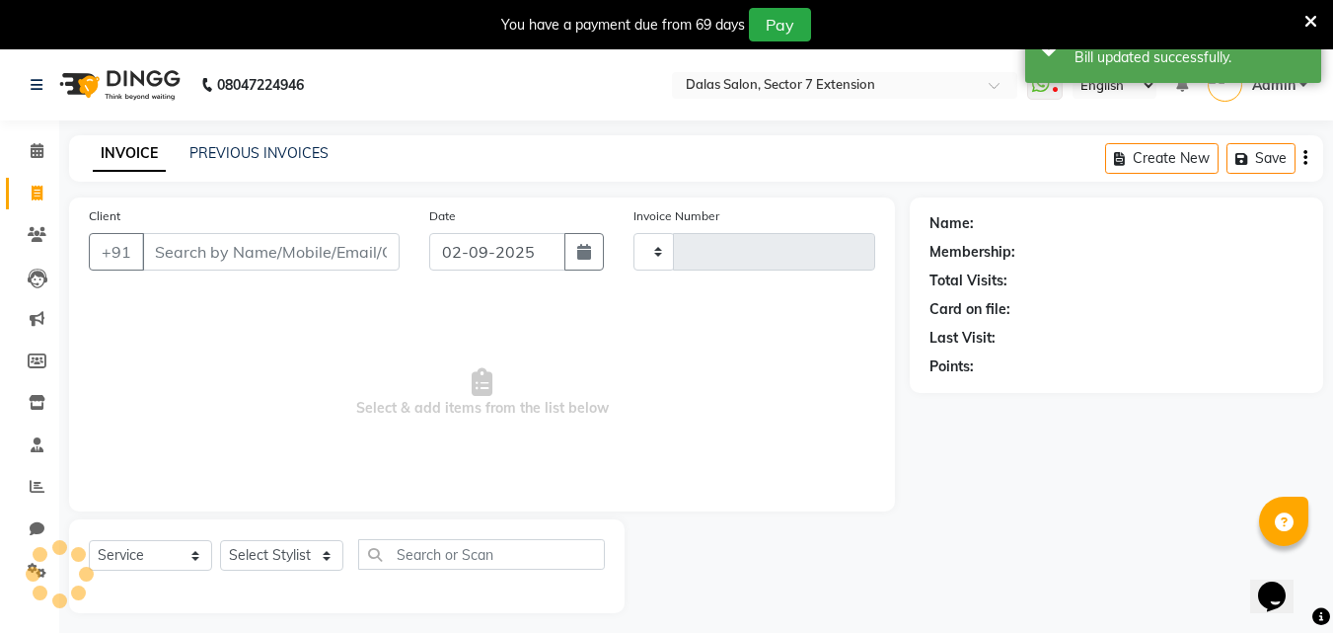
type input "0716"
select select "8495"
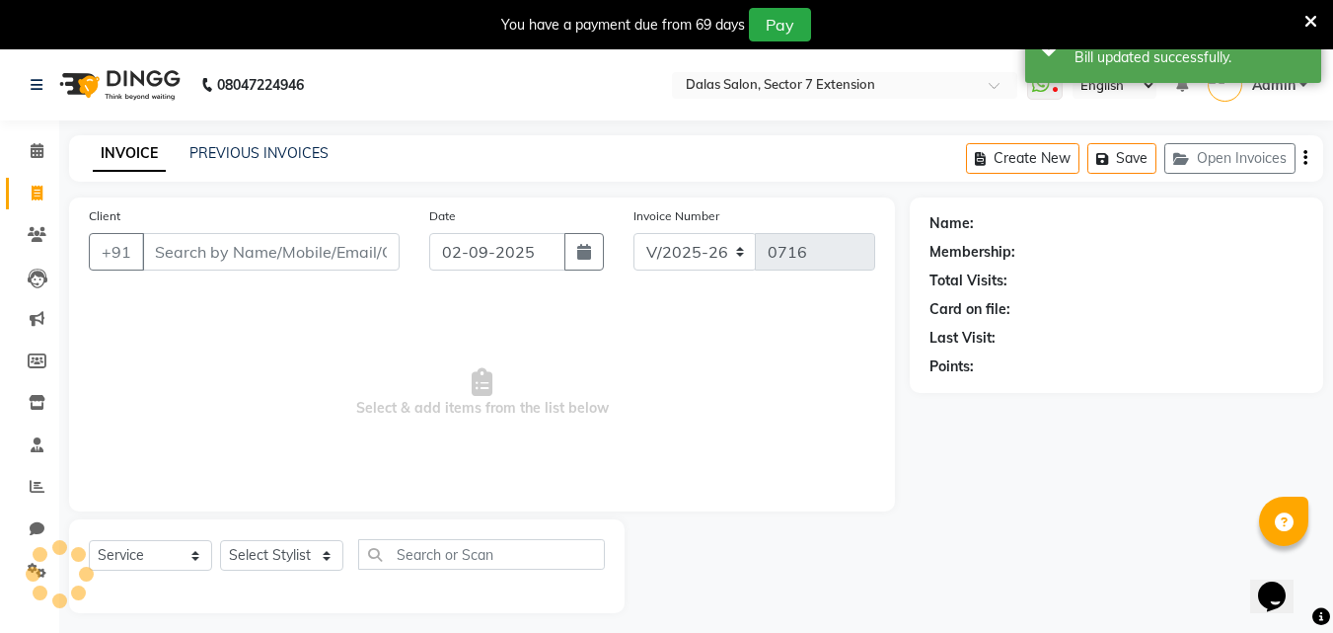
click at [198, 257] on input "Client" at bounding box center [271, 251] width 258 height 37
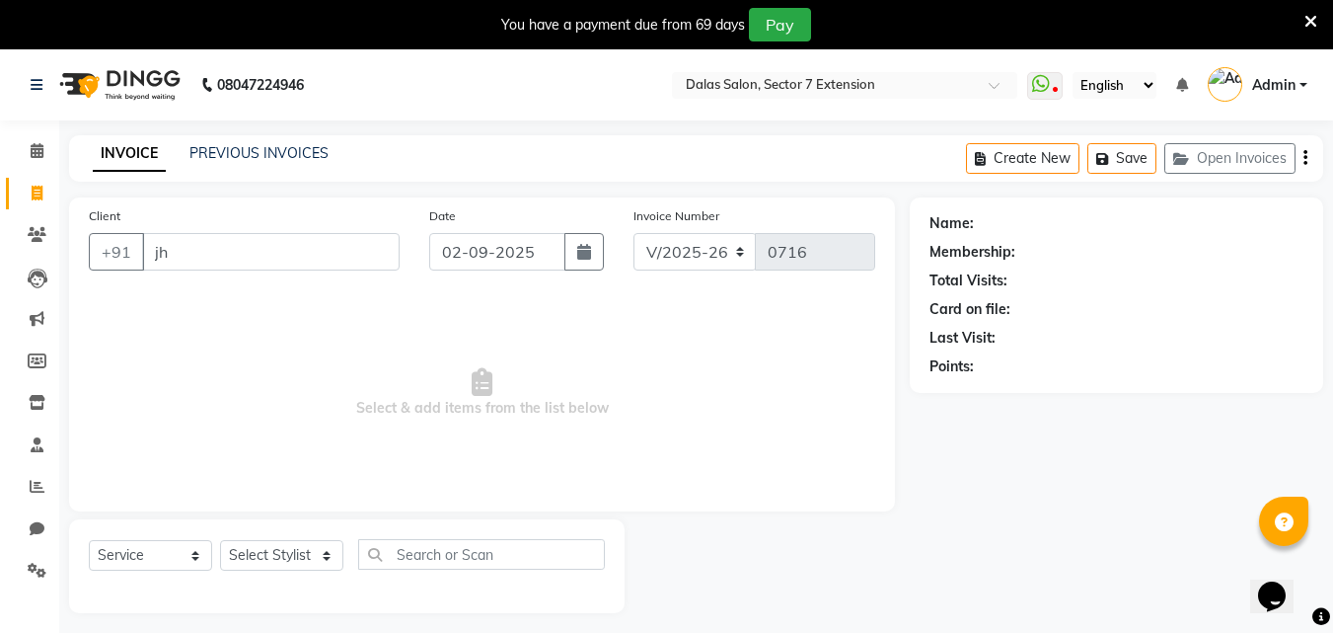
type input "j"
type input "h"
